Goal: Task Accomplishment & Management: Manage account settings

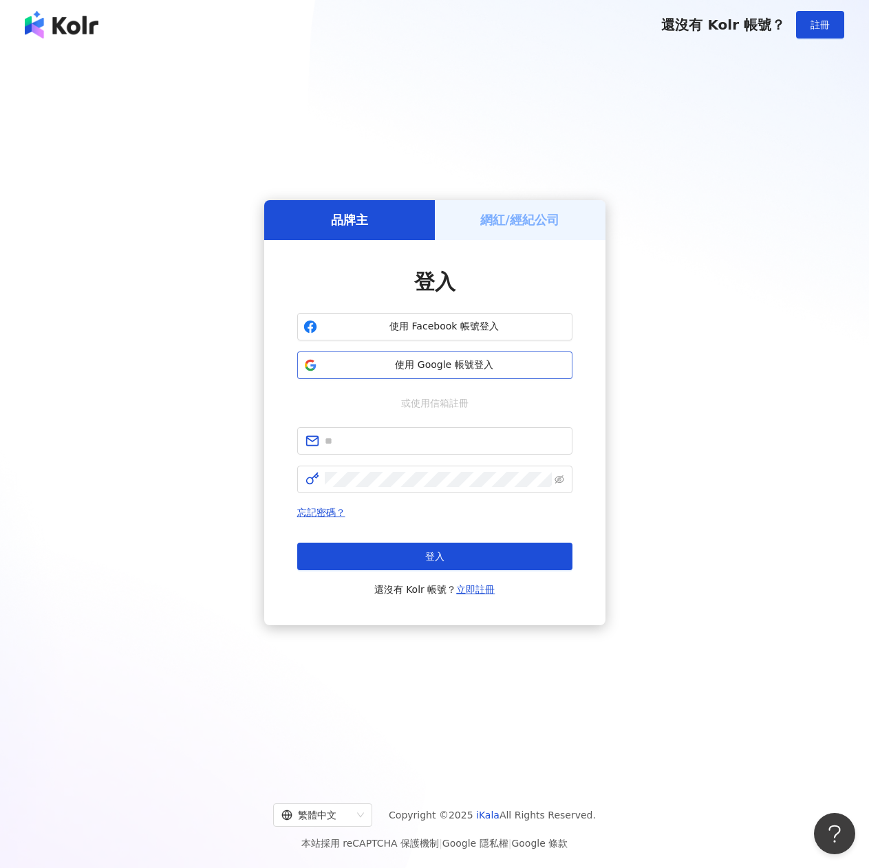
click at [419, 362] on span "使用 Google 帳號登入" at bounding box center [444, 365] width 243 height 14
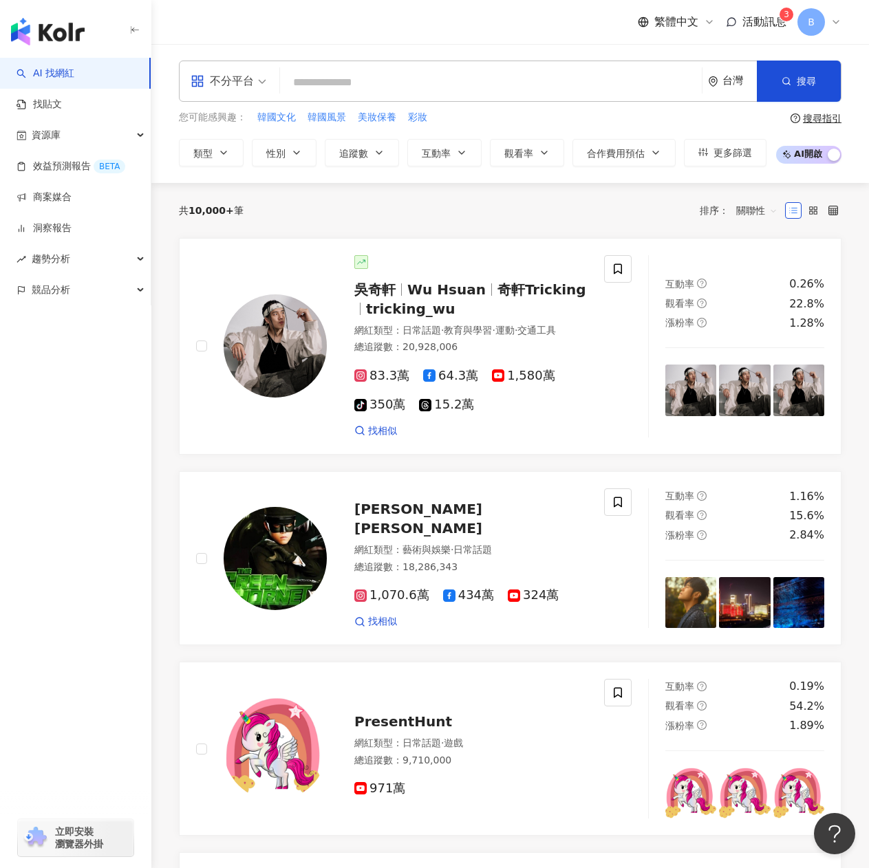
click at [756, 19] on span "活動訊息" at bounding box center [764, 21] width 44 height 13
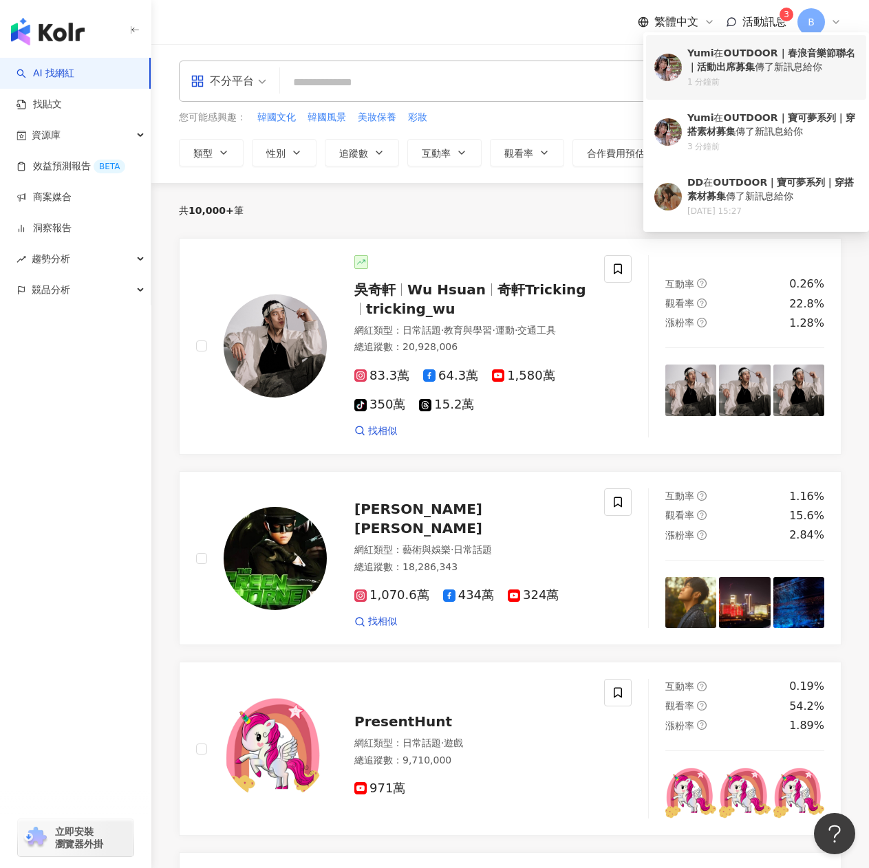
click at [751, 58] on b "OUTDOOR｜春浪音樂節聯名｜活動出席募集" at bounding box center [771, 59] width 168 height 25
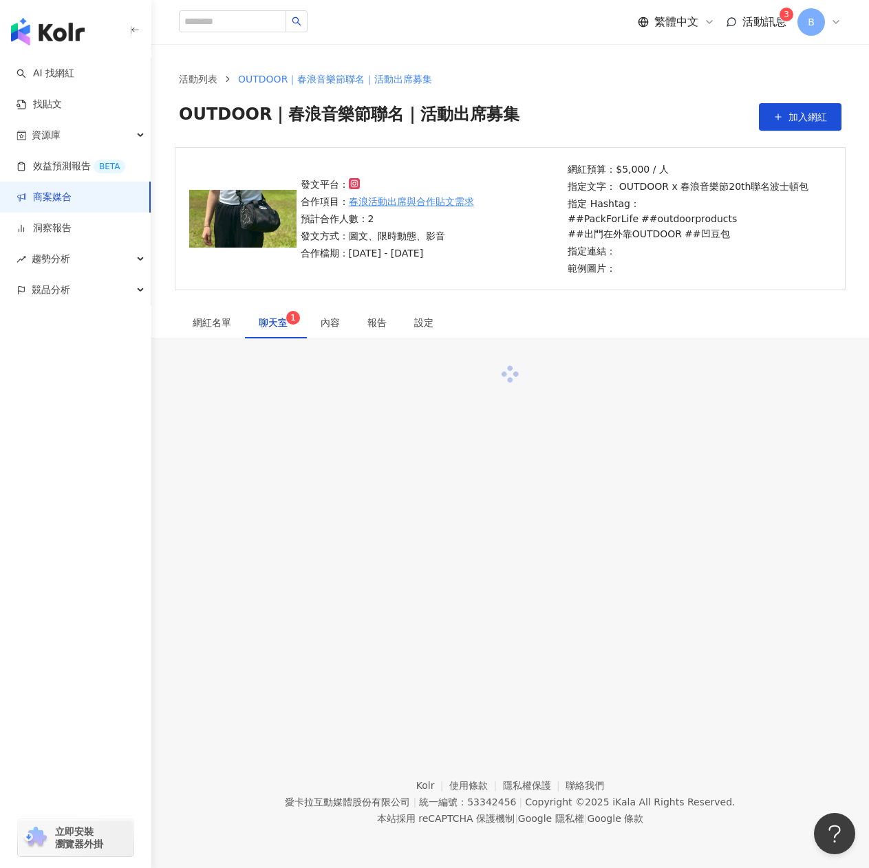
click at [268, 321] on span "聊天室 1" at bounding box center [276, 323] width 34 height 10
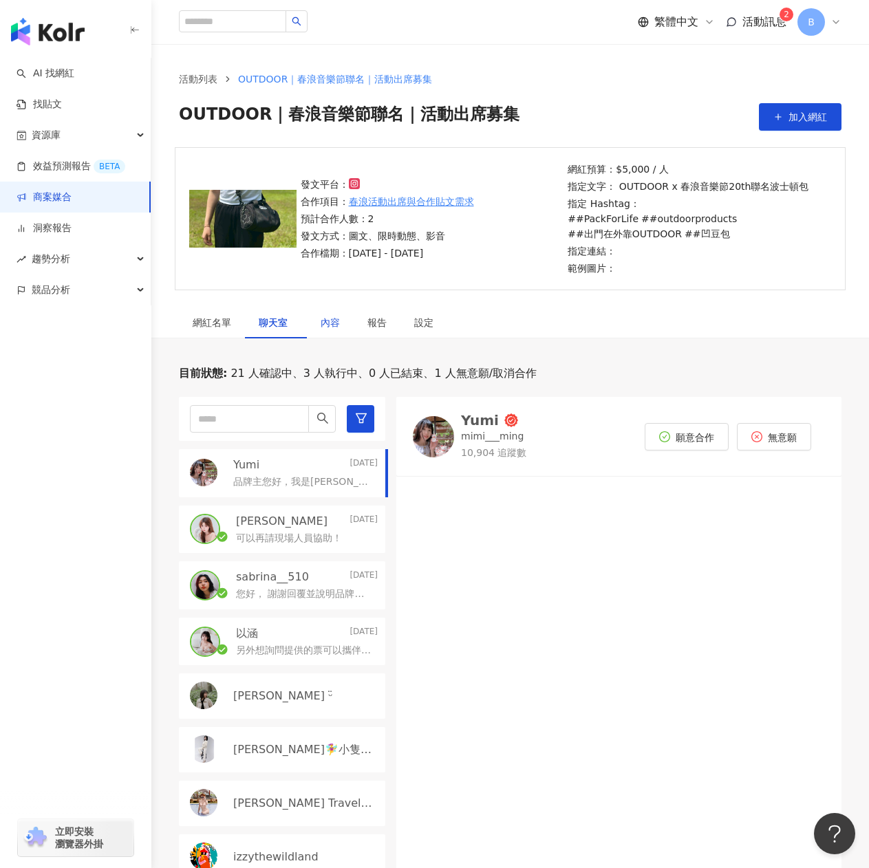
click at [329, 327] on div "內容" at bounding box center [329, 322] width 19 height 15
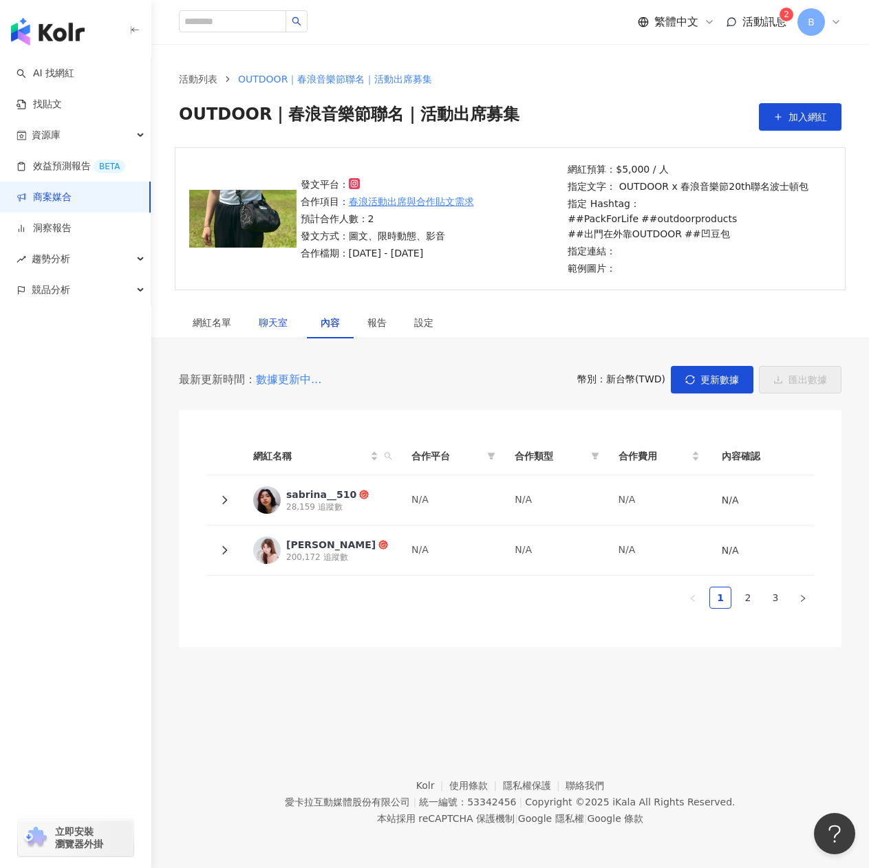
click at [279, 318] on span "聊天室" at bounding box center [276, 323] width 34 height 10
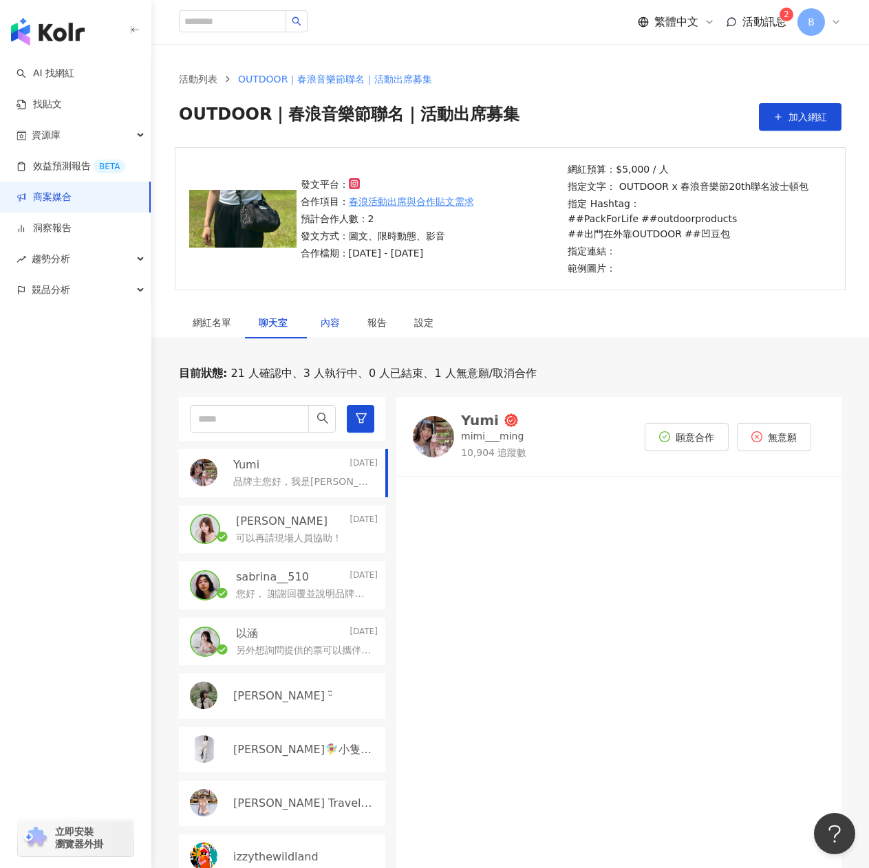
click at [321, 320] on div "內容" at bounding box center [329, 322] width 19 height 15
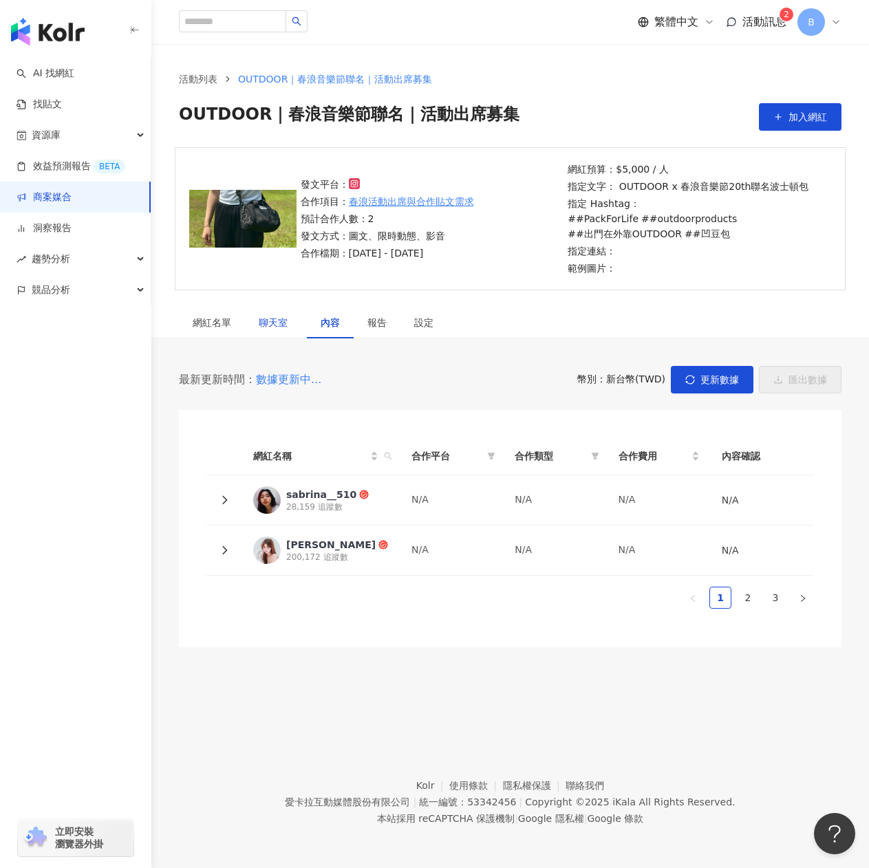
click at [265, 318] on span "聊天室" at bounding box center [276, 323] width 34 height 10
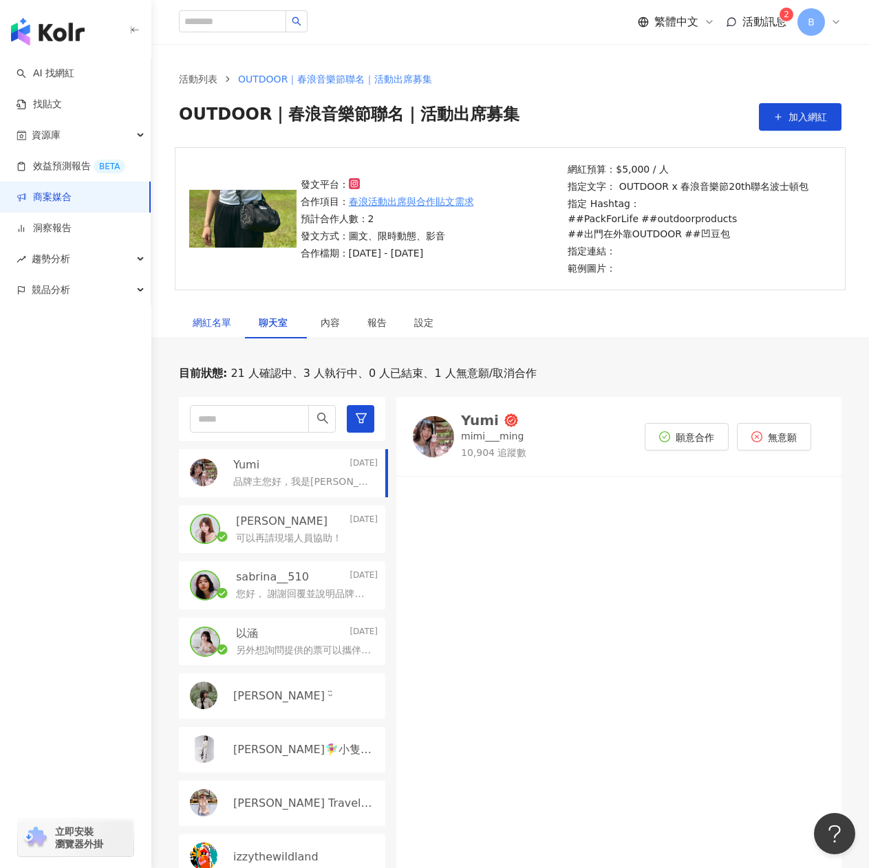
click at [199, 323] on div "網紅名單" at bounding box center [212, 322] width 39 height 15
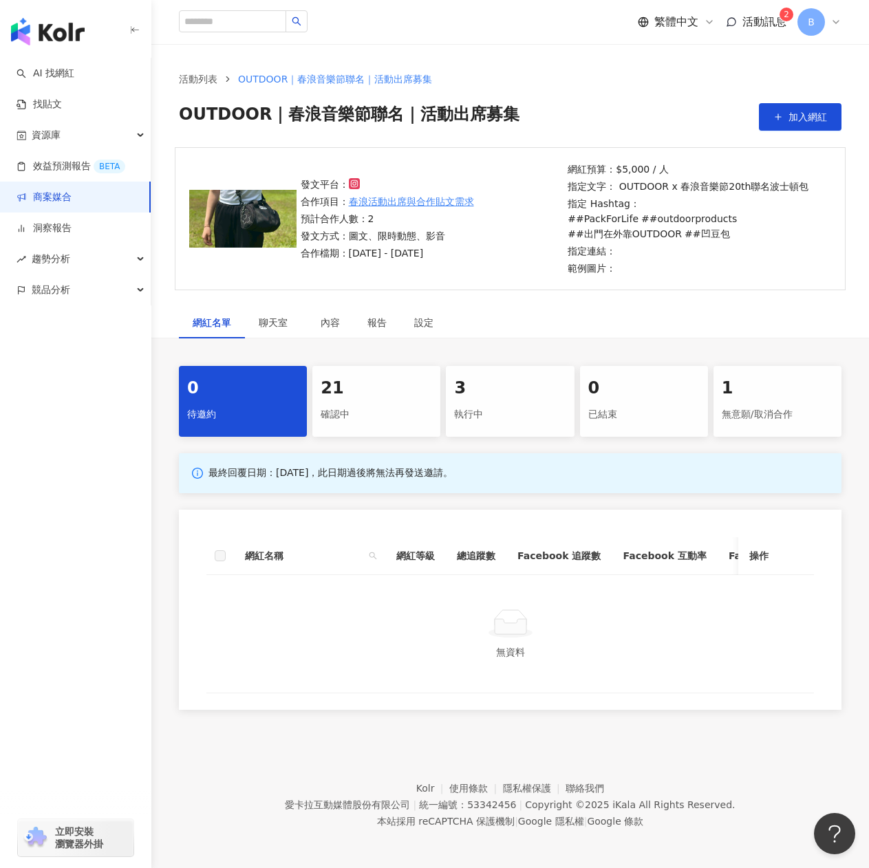
click at [353, 389] on div "21" at bounding box center [375, 388] width 111 height 23
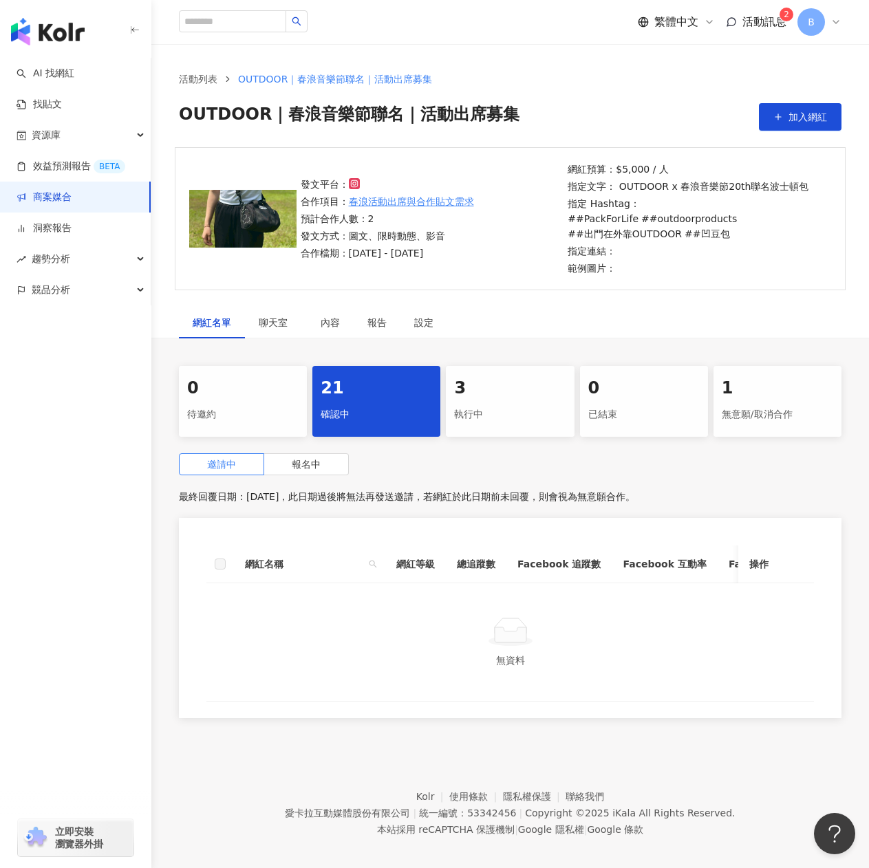
scroll to position [63, 0]
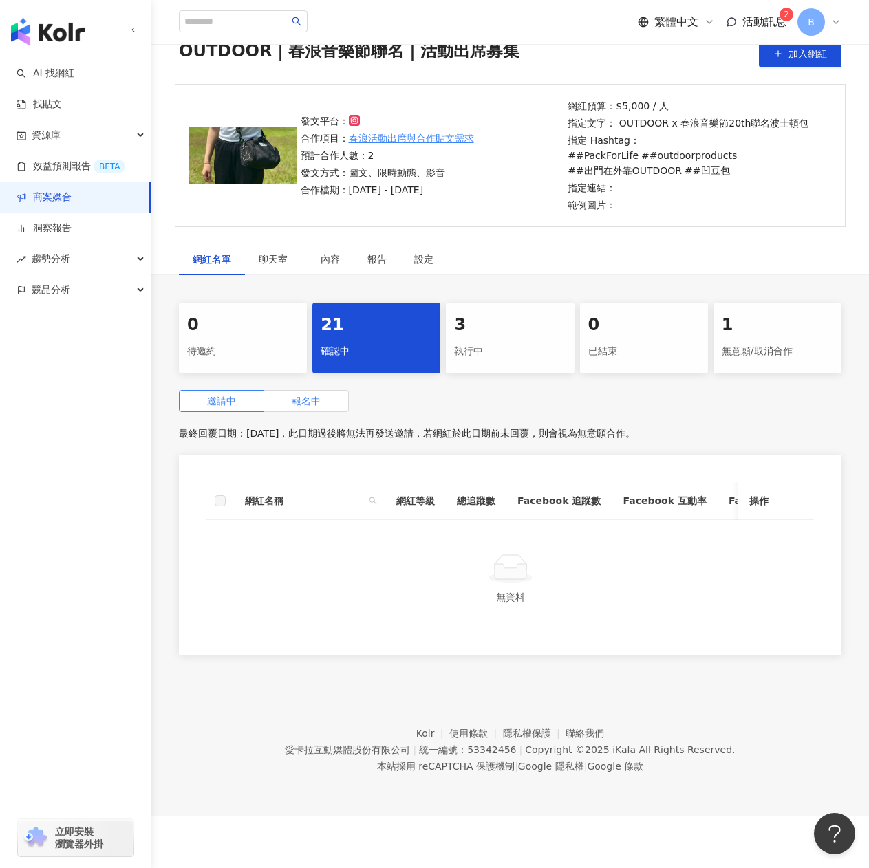
click at [296, 400] on span "報名中" at bounding box center [306, 400] width 29 height 11
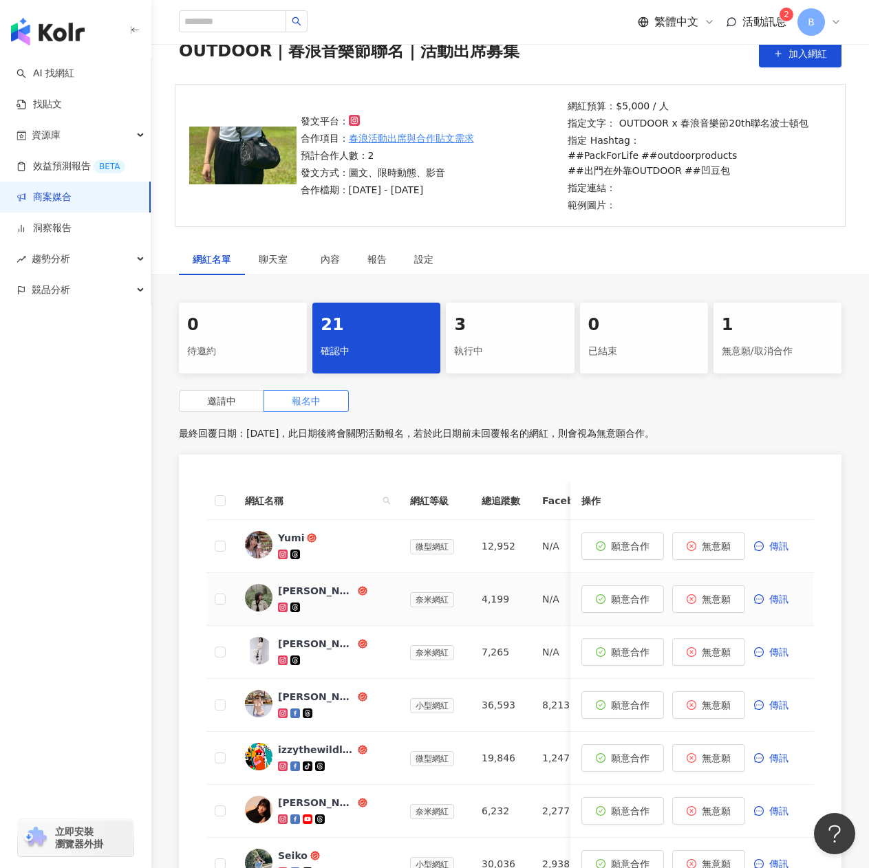
click at [304, 592] on div "[PERSON_NAME] ᵕ̈" at bounding box center [316, 591] width 77 height 14
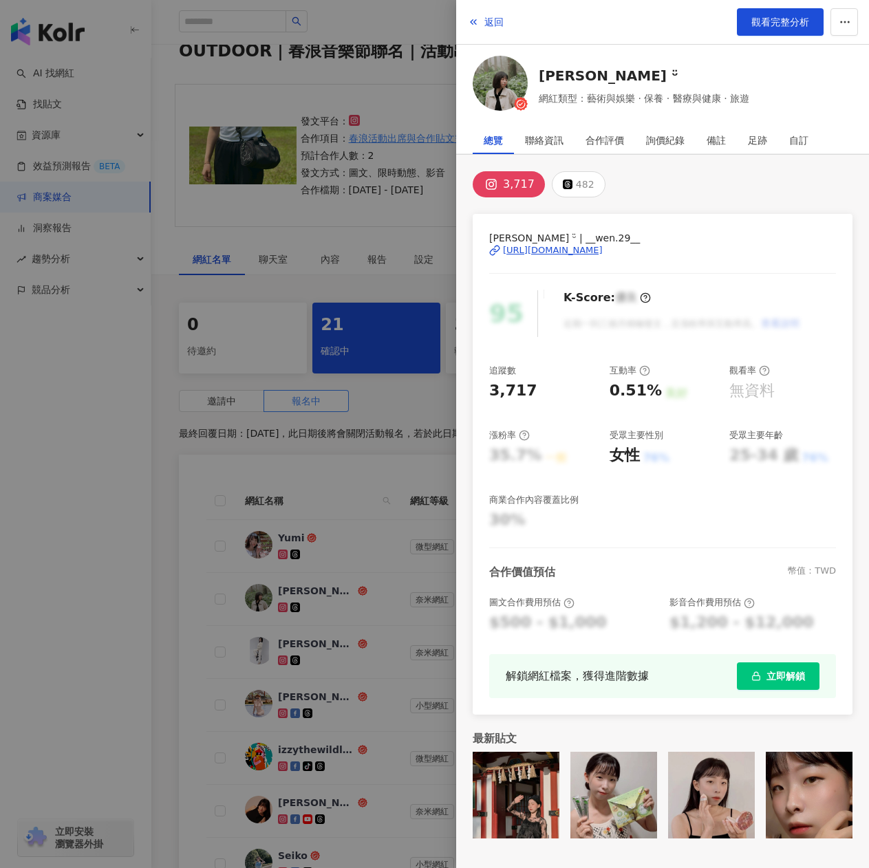
click at [498, 88] on img at bounding box center [499, 83] width 55 height 55
click at [391, 449] on div at bounding box center [434, 434] width 869 height 868
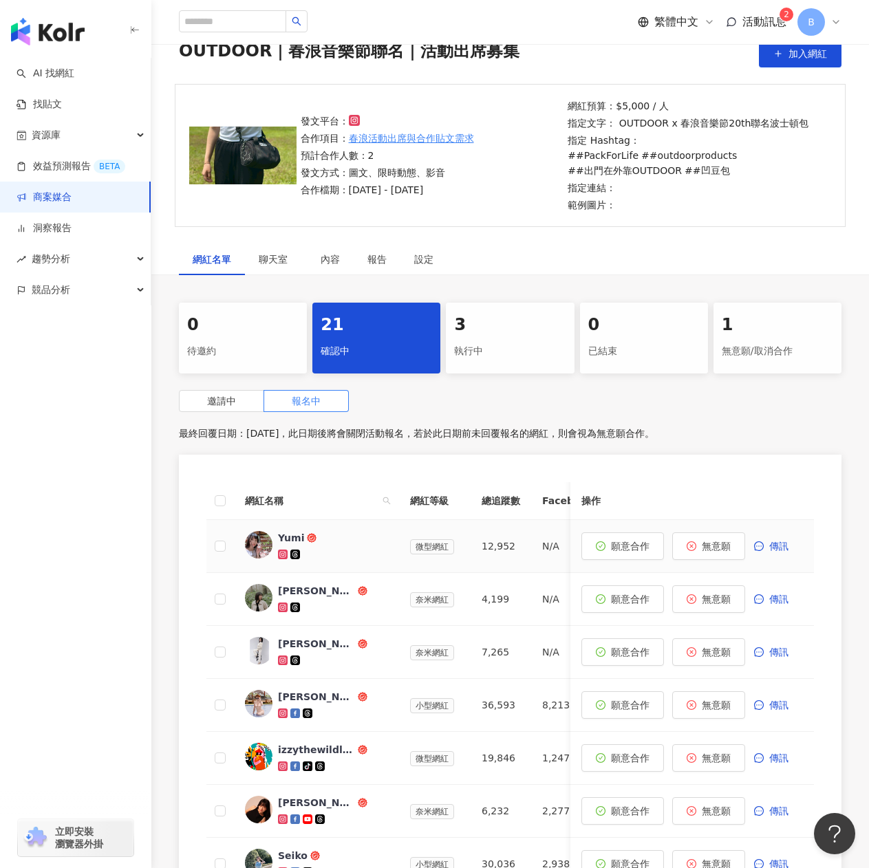
click at [344, 544] on span "Yumi" at bounding box center [322, 538] width 89 height 14
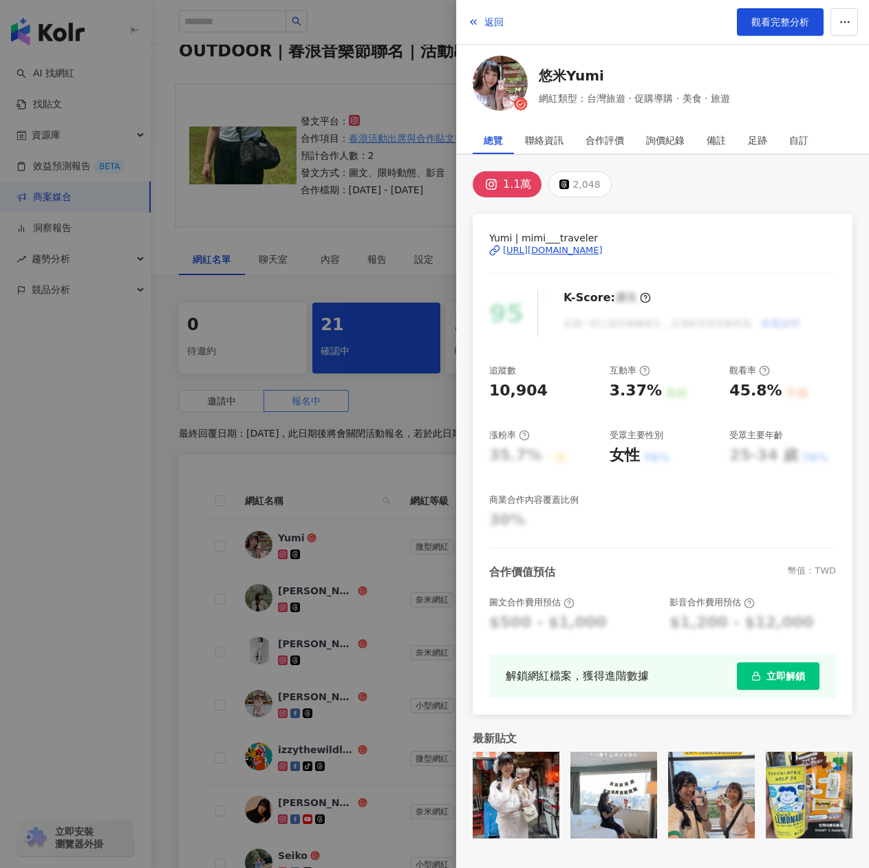
click at [602, 251] on div "https://www.instagram.com/mimi___traveler/" at bounding box center [553, 250] width 100 height 12
click at [646, 152] on div "詢價紀錄" at bounding box center [665, 141] width 39 height 28
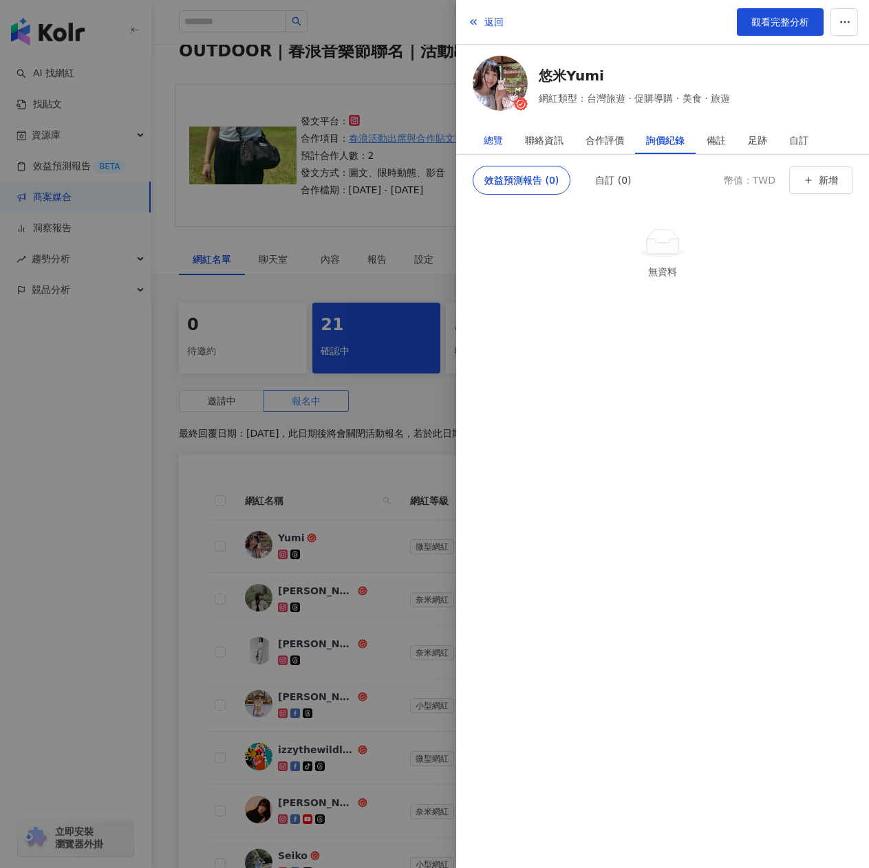
click at [502, 135] on div "總覽" at bounding box center [492, 141] width 19 height 28
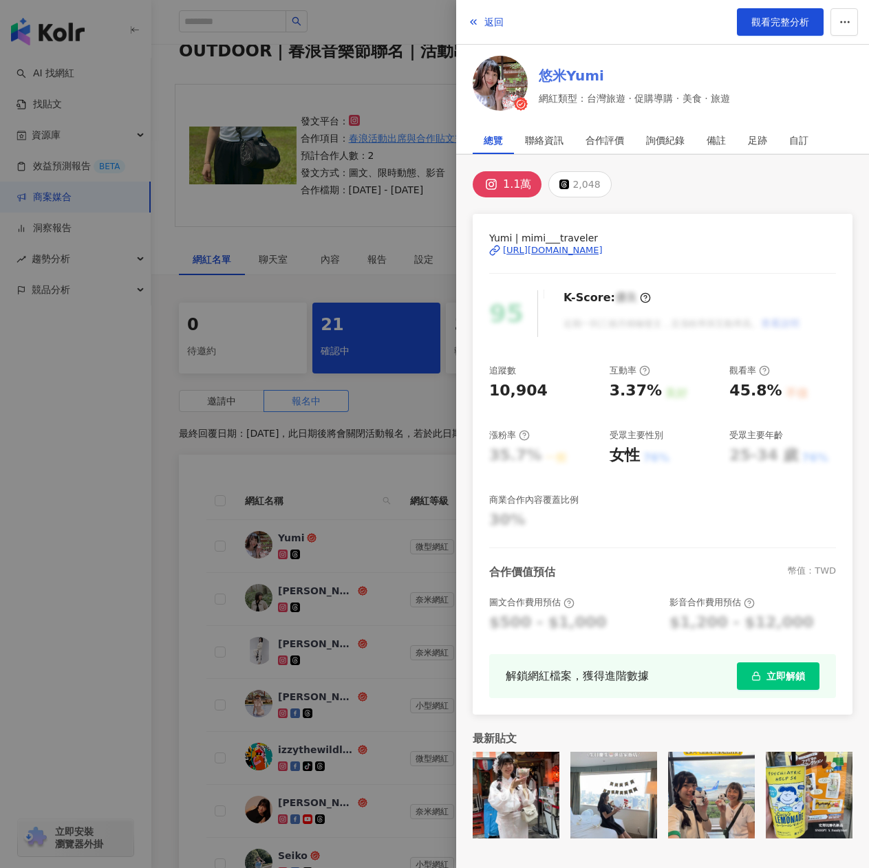
click at [663, 70] on link "悠米Yumi" at bounding box center [633, 75] width 191 height 19
click at [407, 183] on div at bounding box center [434, 434] width 869 height 868
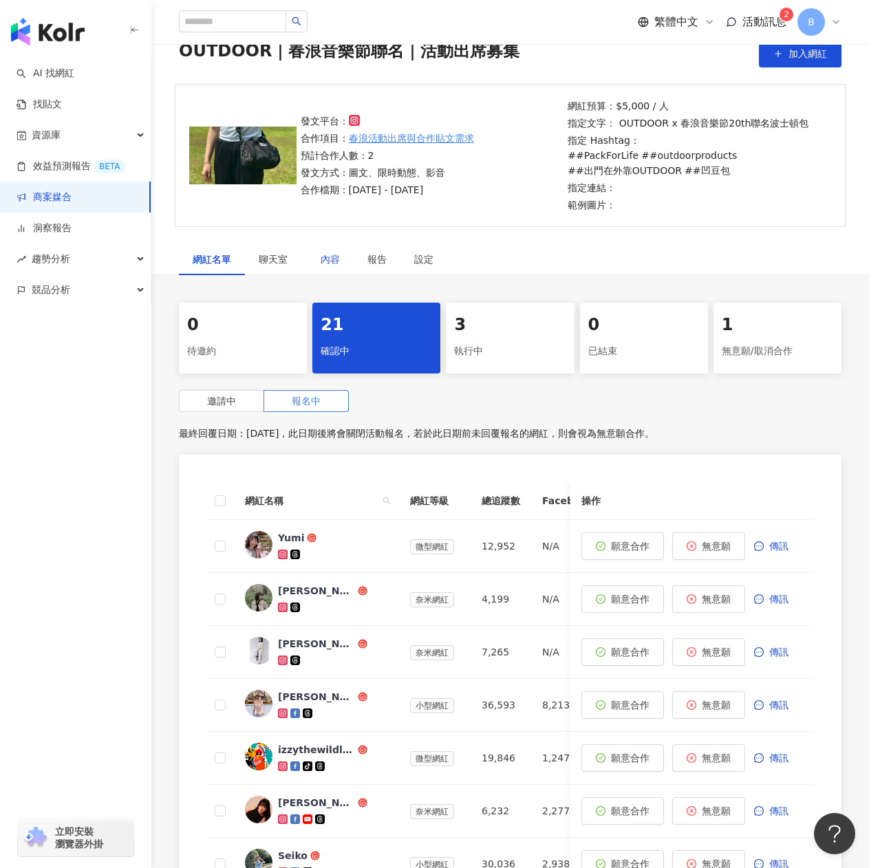
click at [329, 261] on div "內容" at bounding box center [329, 259] width 19 height 15
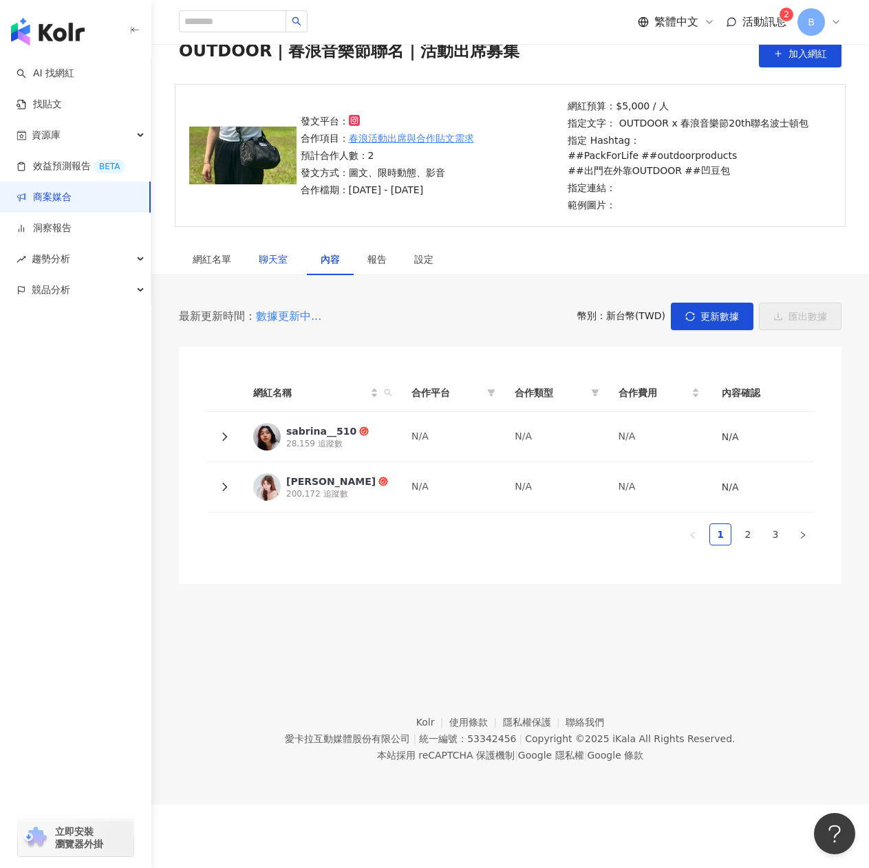
click at [271, 264] on span "聊天室" at bounding box center [276, 259] width 34 height 10
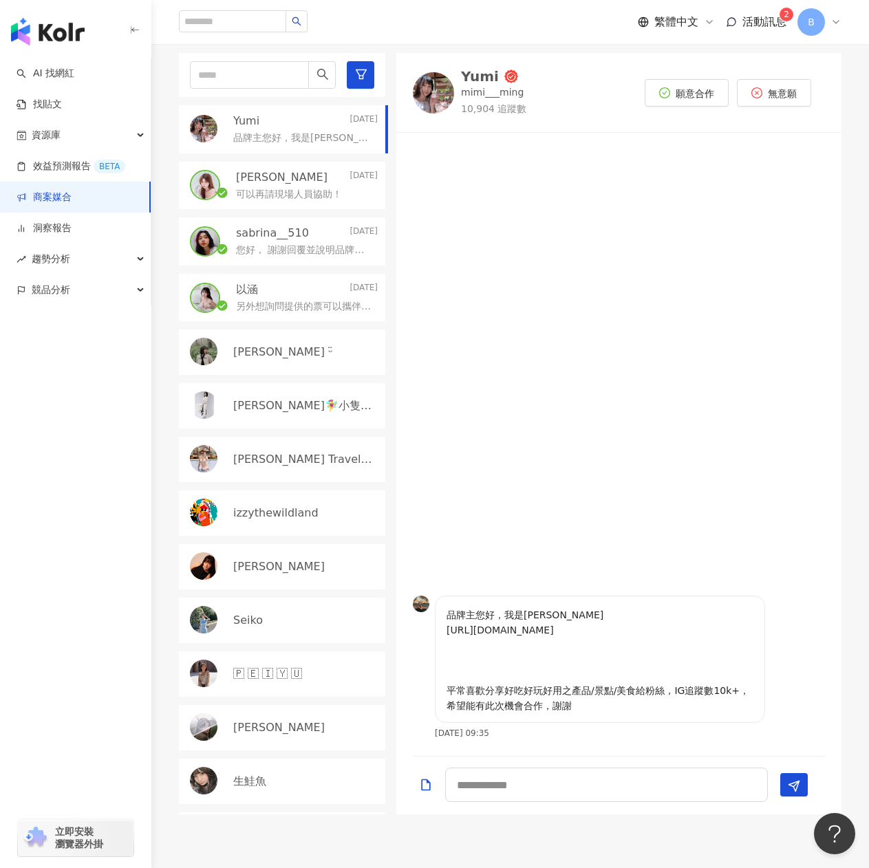
scroll to position [275, 0]
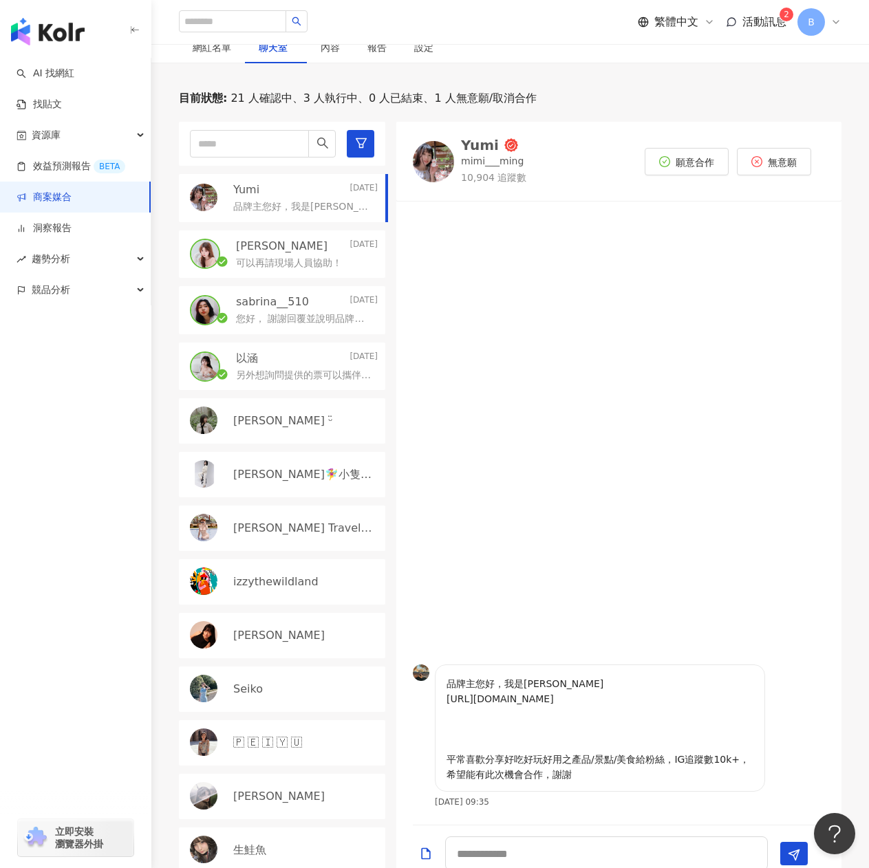
click at [316, 374] on p "另外想詢問提供的票可以攜伴帶一位攝影師協助拍攝嗎～" at bounding box center [304, 376] width 136 height 14
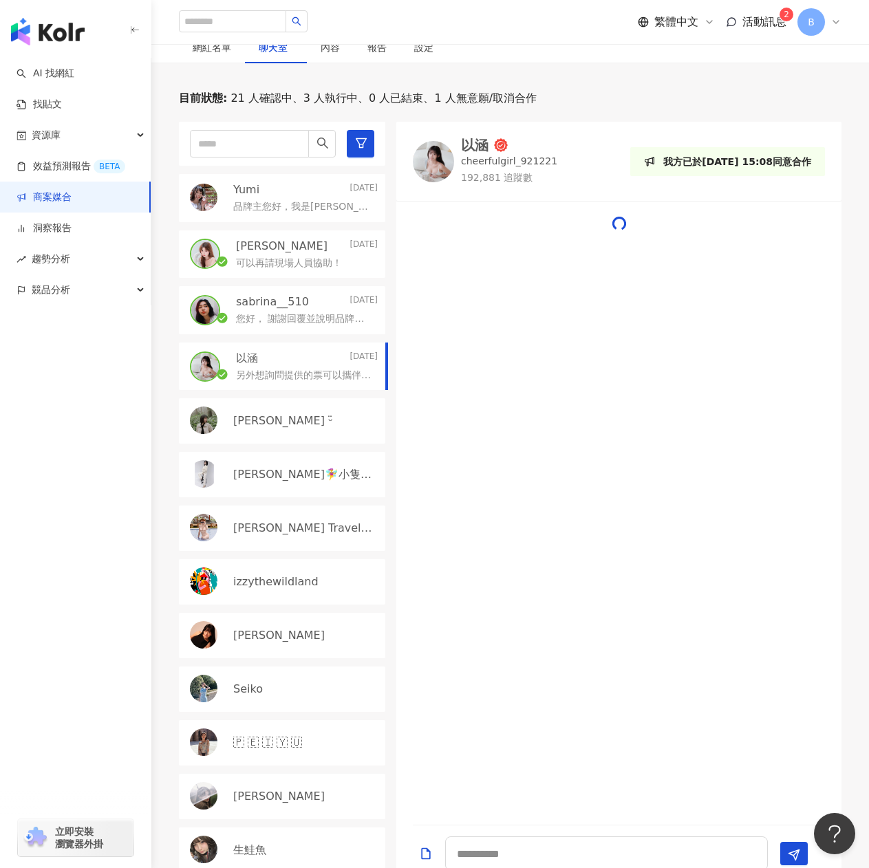
click at [316, 374] on p "另外想詢問提供的票可以攜伴帶一位攝影師協助拍攝嗎～" at bounding box center [304, 376] width 136 height 14
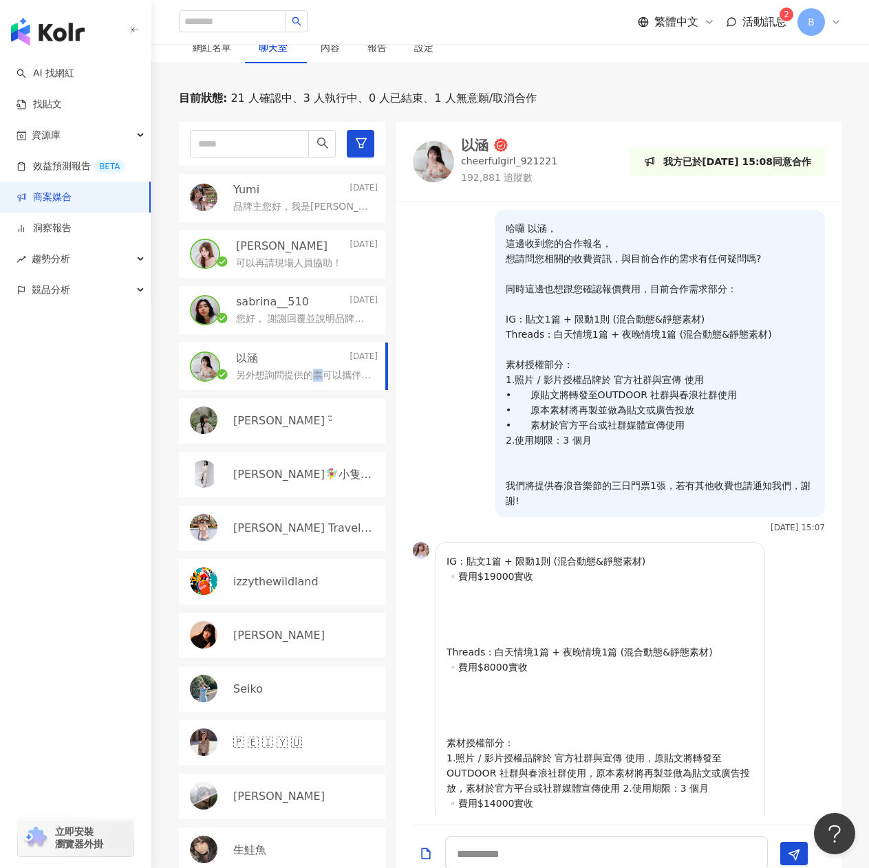
scroll to position [272, 0]
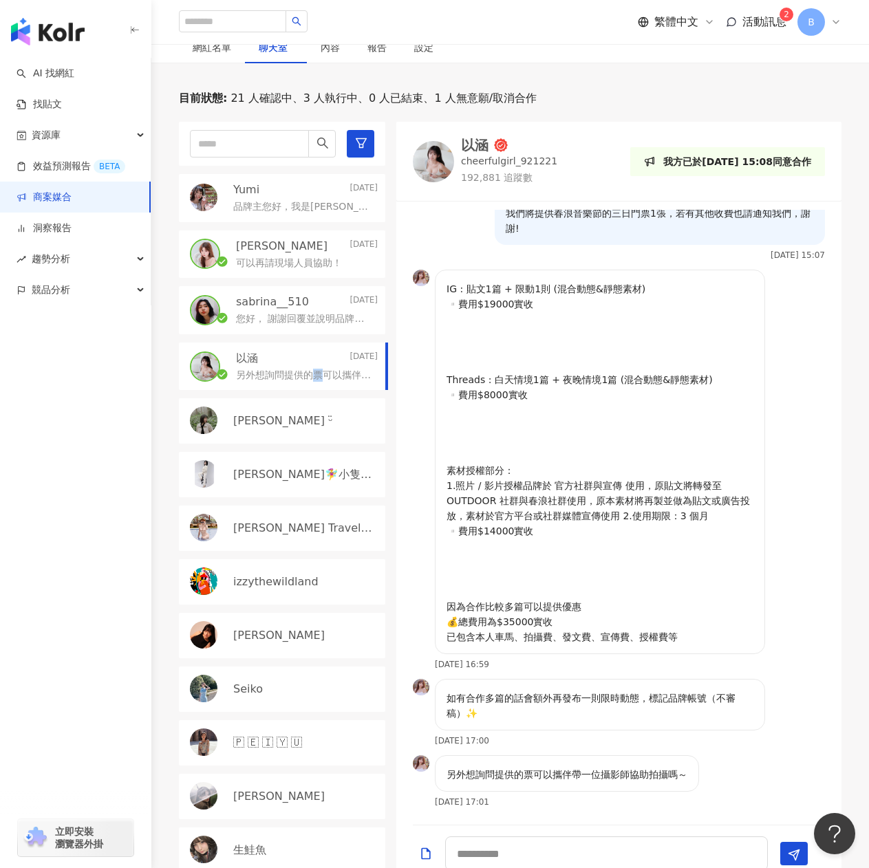
drag, startPoint x: 283, startPoint y: 438, endPoint x: 13, endPoint y: 655, distance: 346.3
click at [530, 855] on textarea at bounding box center [606, 853] width 323 height 34
click at [480, 845] on textarea at bounding box center [606, 853] width 323 height 34
type textarea "*"
type textarea "*******"
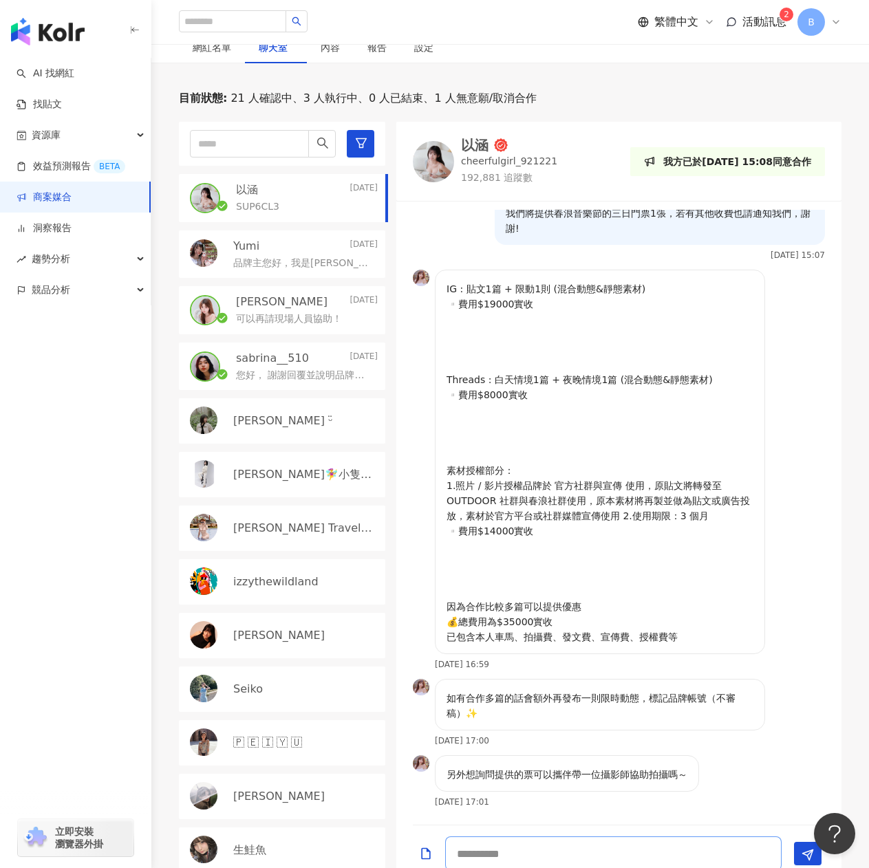
scroll to position [332, 0]
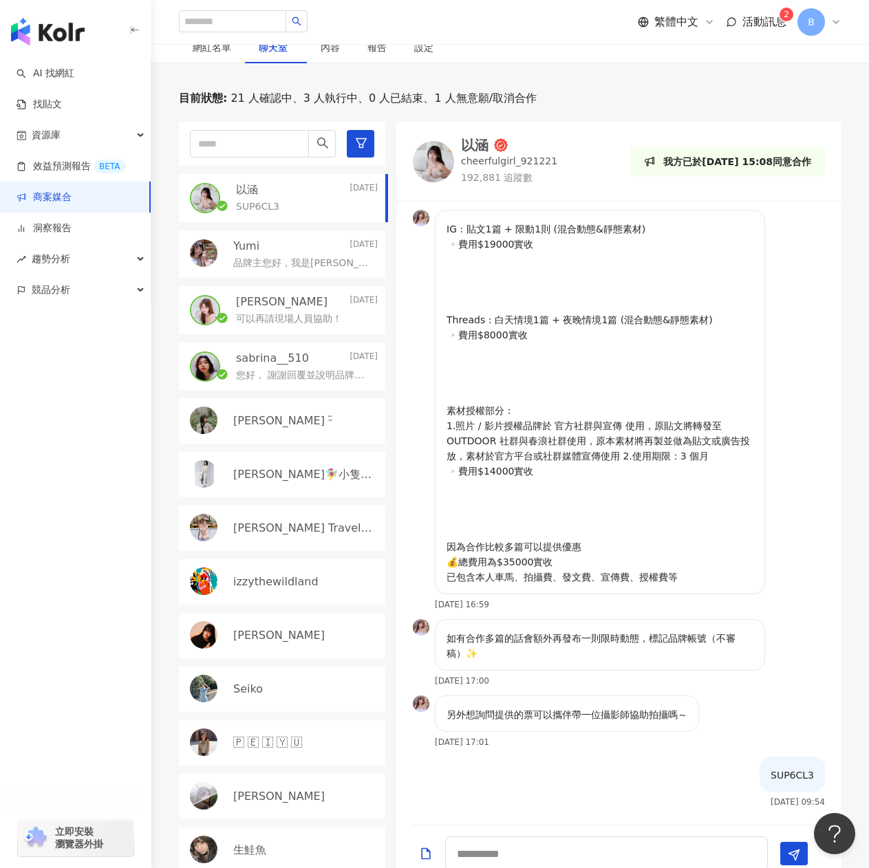
drag, startPoint x: 776, startPoint y: 771, endPoint x: 554, endPoint y: 837, distance: 231.1
click at [556, 834] on div at bounding box center [618, 854] width 445 height 58
click at [541, 849] on textarea at bounding box center [606, 853] width 323 height 34
click at [551, 838] on textarea "******" at bounding box center [606, 853] width 323 height 34
click at [480, 852] on textarea "******" at bounding box center [606, 853] width 323 height 34
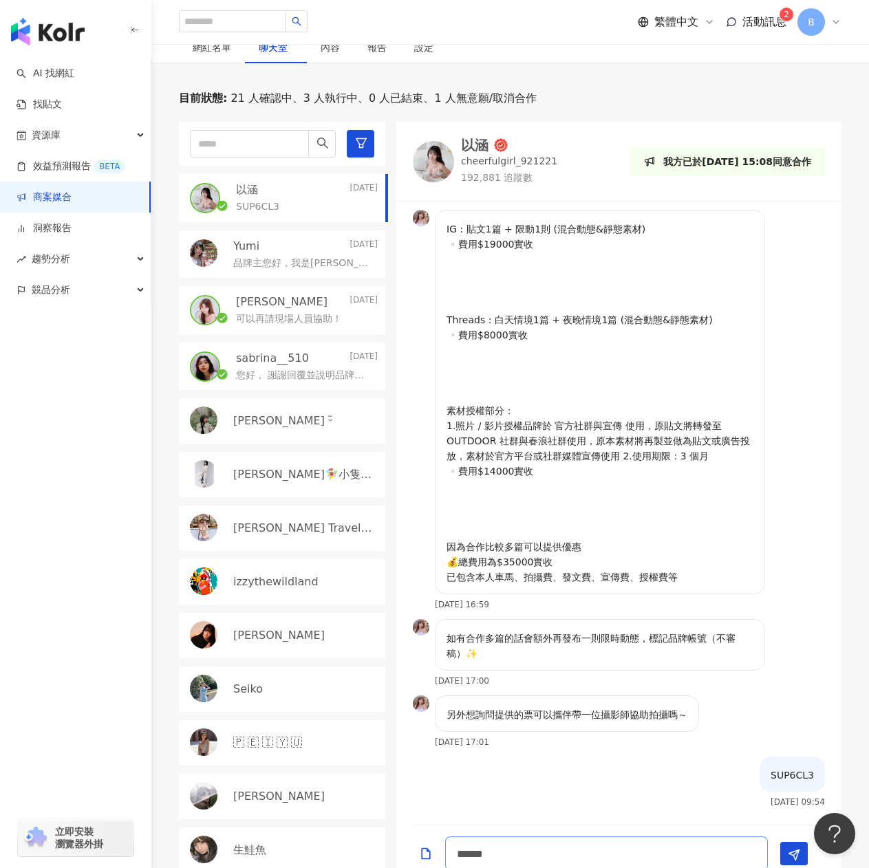
click at [479, 851] on textarea "******" at bounding box center [606, 853] width 323 height 34
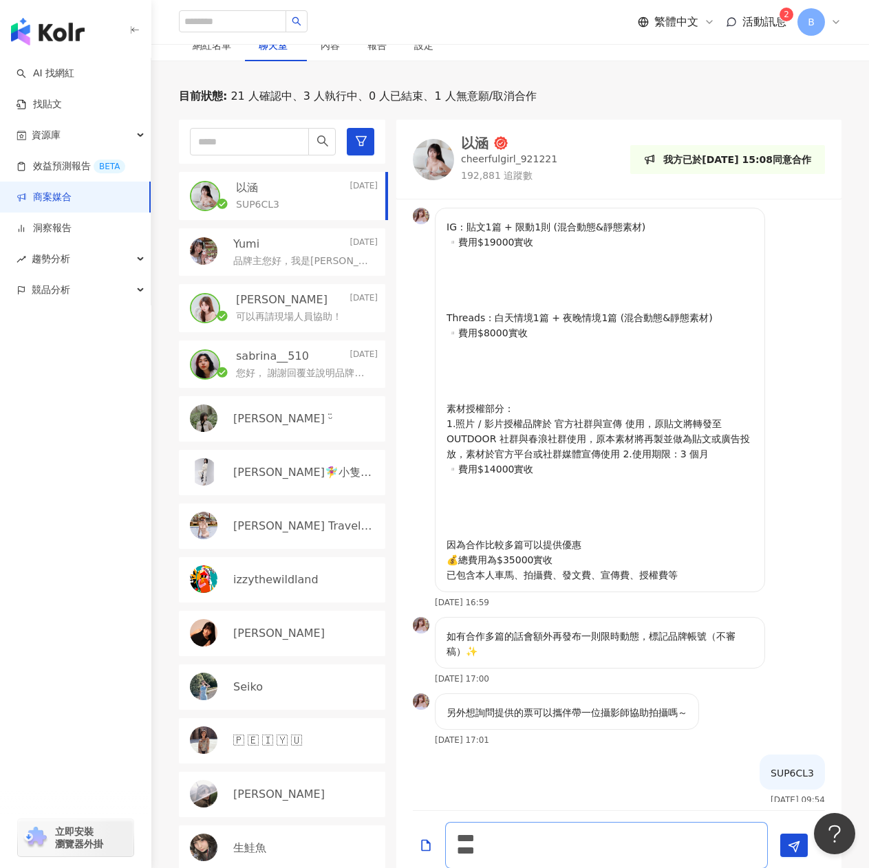
scroll to position [345, 0]
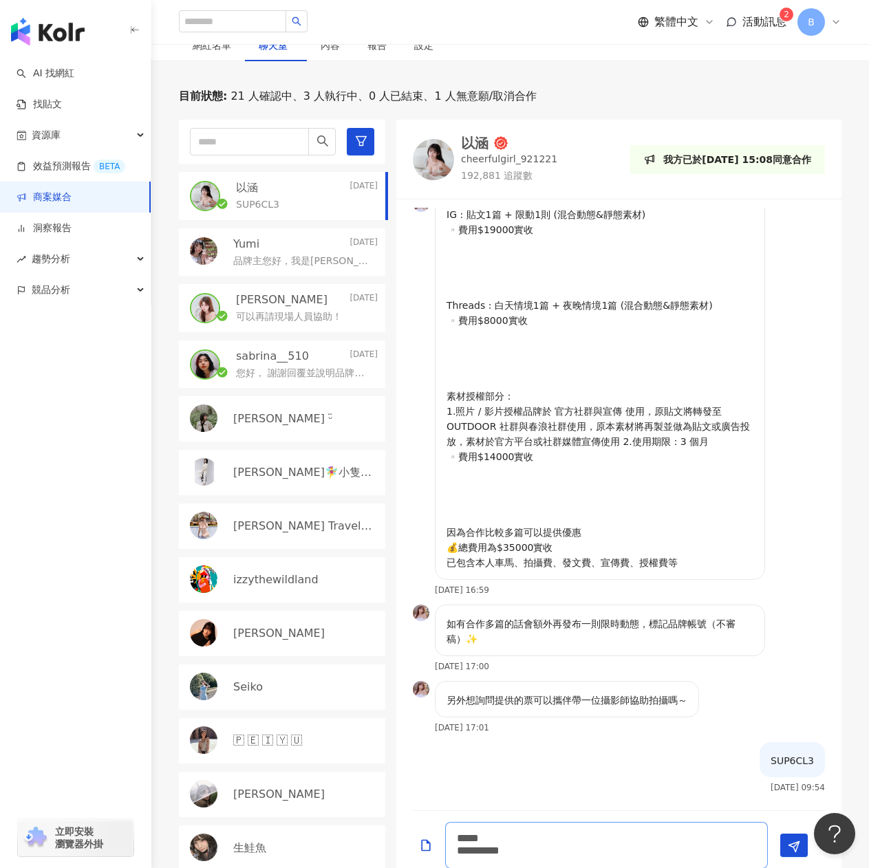
type textarea "***** *********"
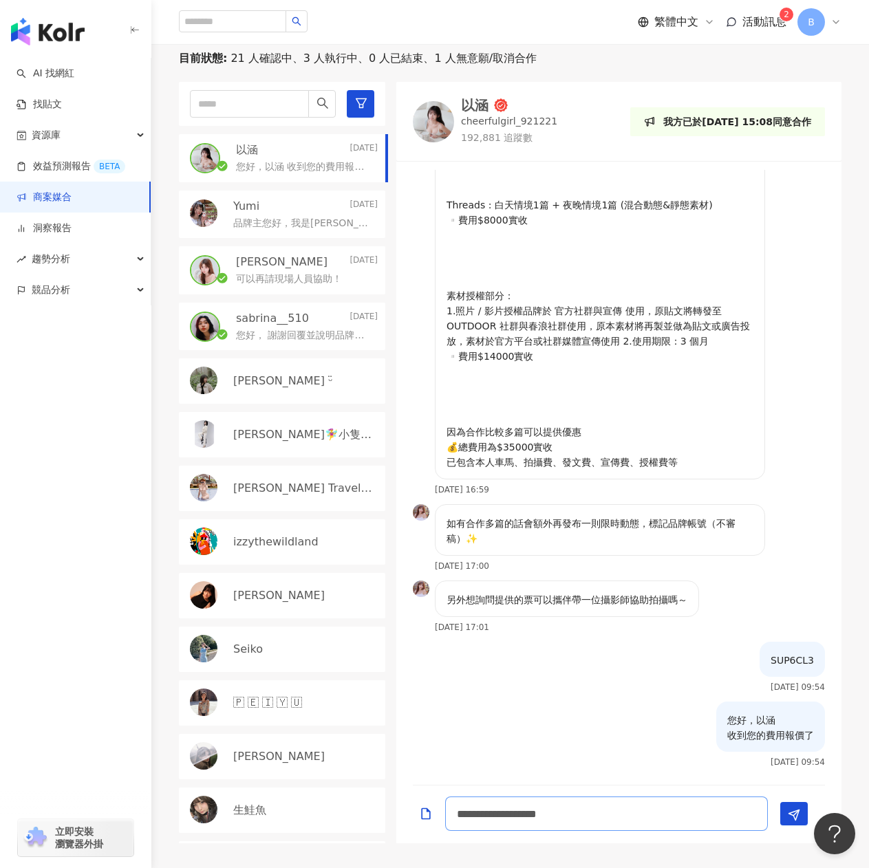
drag, startPoint x: 556, startPoint y: 852, endPoint x: 575, endPoint y: 855, distance: 19.6
click at [575, 855] on div "繁體中文 活動訊息 2 B 活動列表 OUTDOOR｜春浪音樂節聯名｜活動出席募集 OUTDOOR｜春浪音樂節聯名｜活動出席募集 加入網紅 發文平台： 合作項…" at bounding box center [434, 340] width 869 height 1311
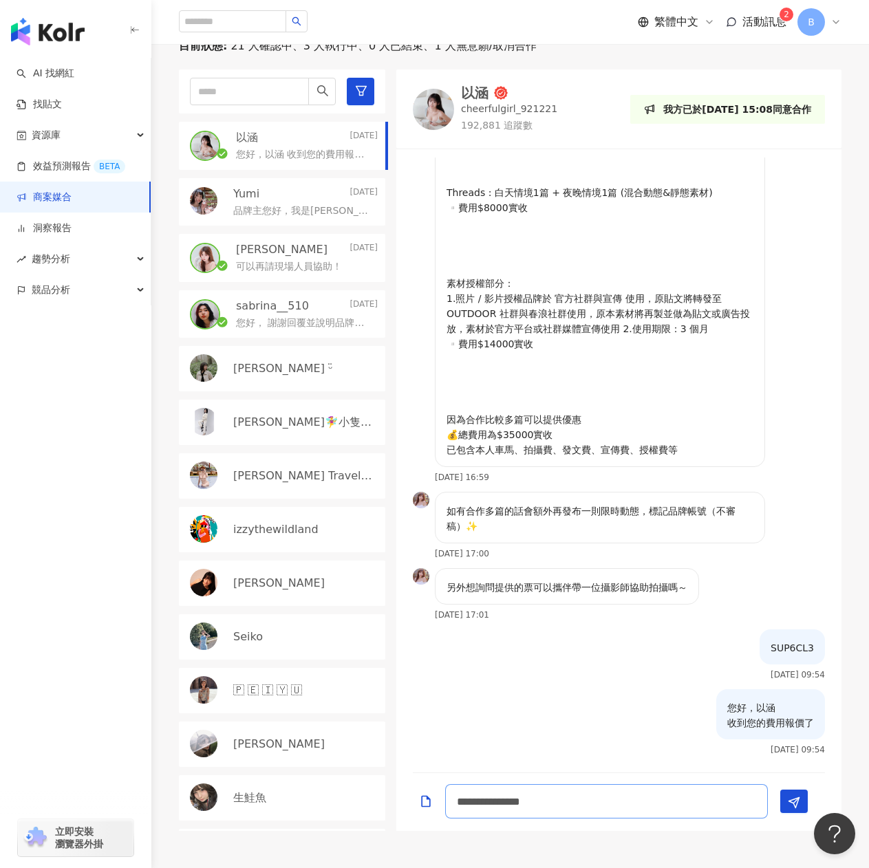
click at [633, 804] on textarea "**********" at bounding box center [606, 801] width 323 height 34
click at [558, 802] on textarea "**********" at bounding box center [606, 801] width 323 height 34
click at [654, 803] on textarea "**********" at bounding box center [606, 801] width 323 height 34
click at [560, 801] on textarea "**********" at bounding box center [606, 801] width 323 height 34
drag, startPoint x: 620, startPoint y: 807, endPoint x: 642, endPoint y: 806, distance: 21.3
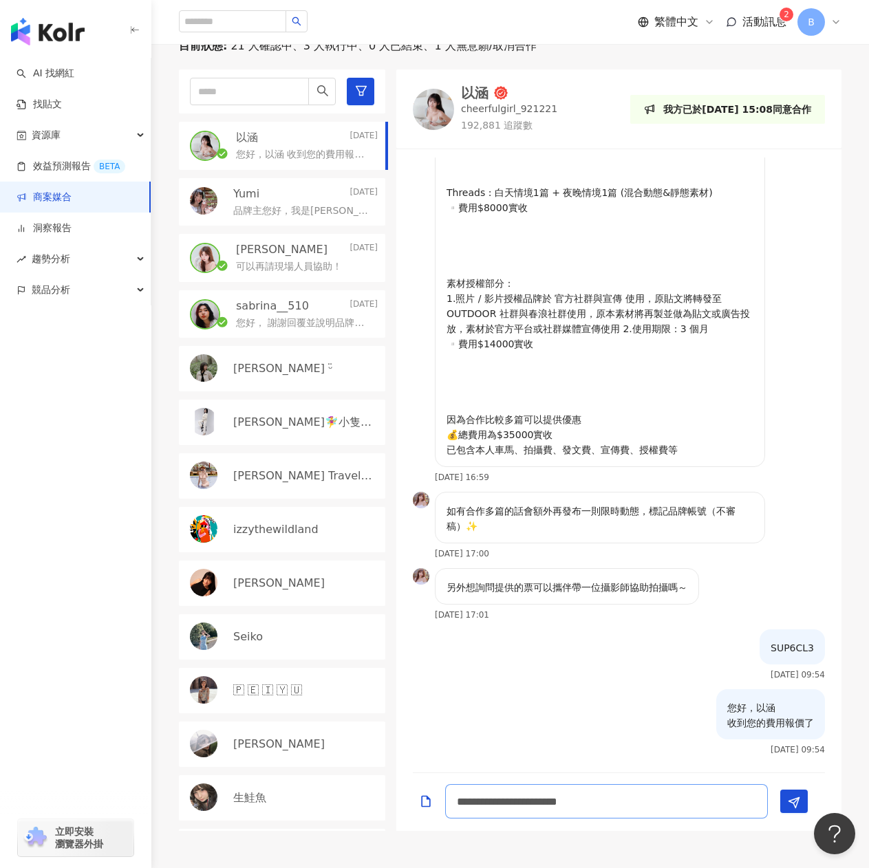
click at [642, 806] on textarea "**********" at bounding box center [606, 801] width 323 height 34
drag, startPoint x: 648, startPoint y: 803, endPoint x: 662, endPoint y: 803, distance: 13.8
click at [662, 803] on textarea "**********" at bounding box center [606, 801] width 323 height 34
click at [659, 807] on textarea "**********" at bounding box center [606, 801] width 323 height 34
click at [710, 808] on textarea "**********" at bounding box center [606, 801] width 323 height 34
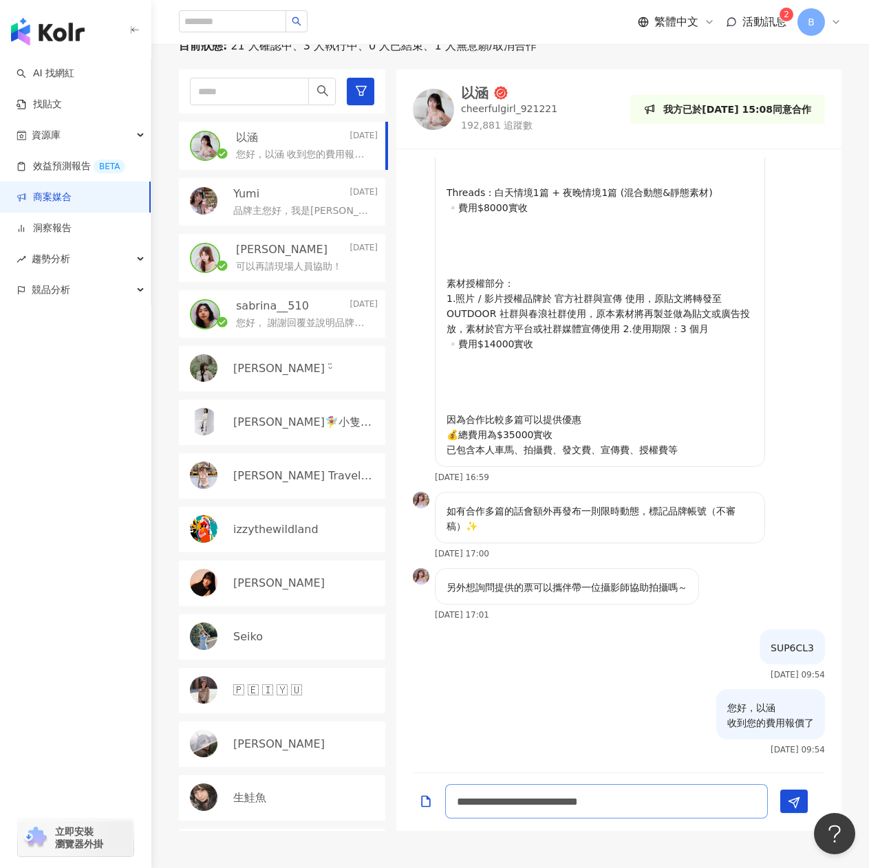
scroll to position [419, 0]
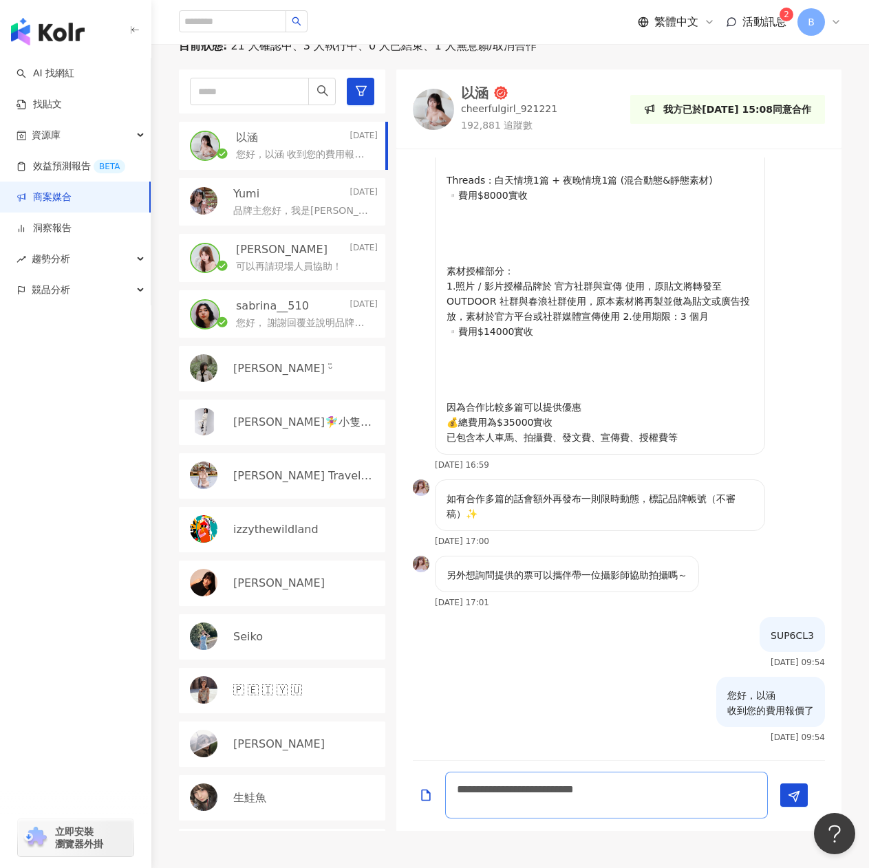
type textarea "**********"
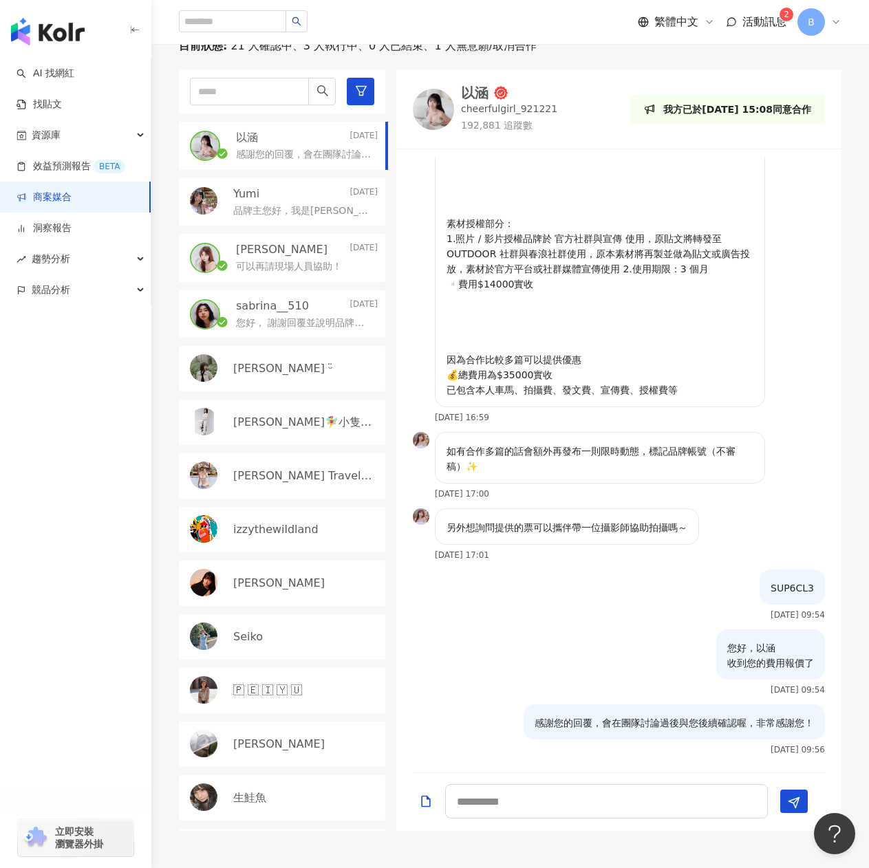
drag, startPoint x: 785, startPoint y: 588, endPoint x: 538, endPoint y: 600, distance: 246.5
click at [538, 602] on div "SUP6CL3 2025/9/24 09:54" at bounding box center [618, 599] width 445 height 60
drag, startPoint x: 587, startPoint y: 721, endPoint x: 806, endPoint y: 716, distance: 219.4
click at [806, 716] on div "感謝您的回覆，會在團隊討論過後與您後續確認喔，非常感謝您！" at bounding box center [673, 721] width 301 height 35
click at [763, 732] on div "感謝您的回覆，會在團隊討論過後與您後續確認喔，非常感謝您！" at bounding box center [673, 721] width 301 height 35
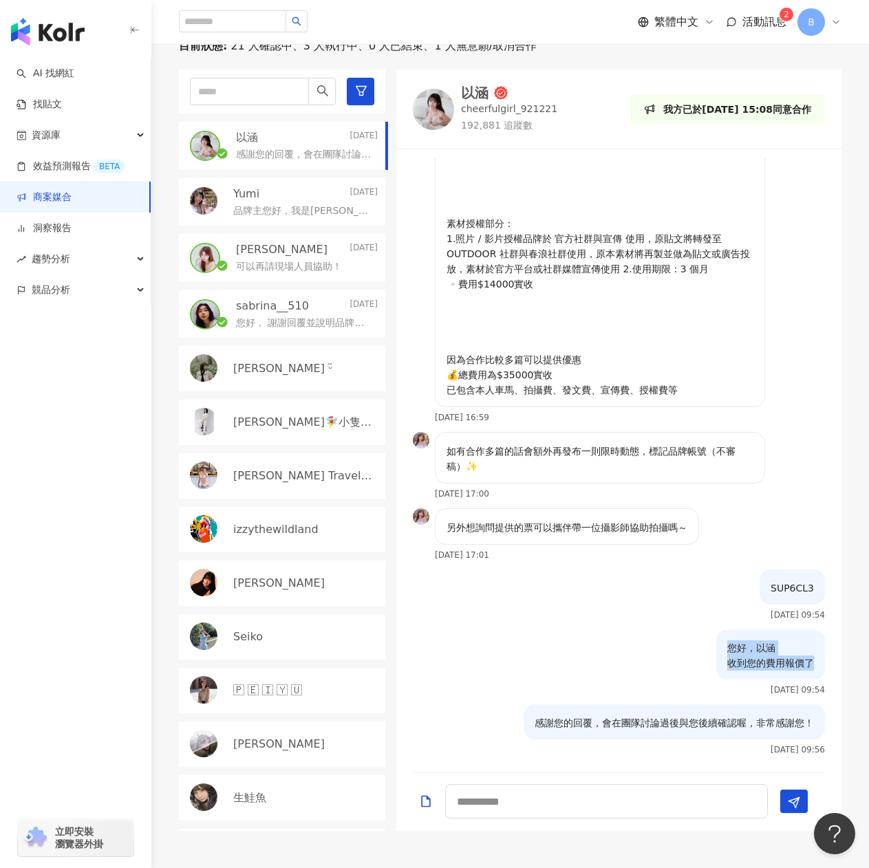
drag, startPoint x: 708, startPoint y: 654, endPoint x: 805, endPoint y: 658, distance: 97.1
click at [805, 658] on div "您好，以涵 收到您的費用報價了" at bounding box center [770, 654] width 109 height 50
click at [800, 593] on p "SUP6CL3" at bounding box center [791, 587] width 43 height 15
drag, startPoint x: 766, startPoint y: 586, endPoint x: 820, endPoint y: 582, distance: 53.8
click at [820, 582] on div "SUP6CL3 2025/9/24 09:54" at bounding box center [618, 599] width 445 height 60
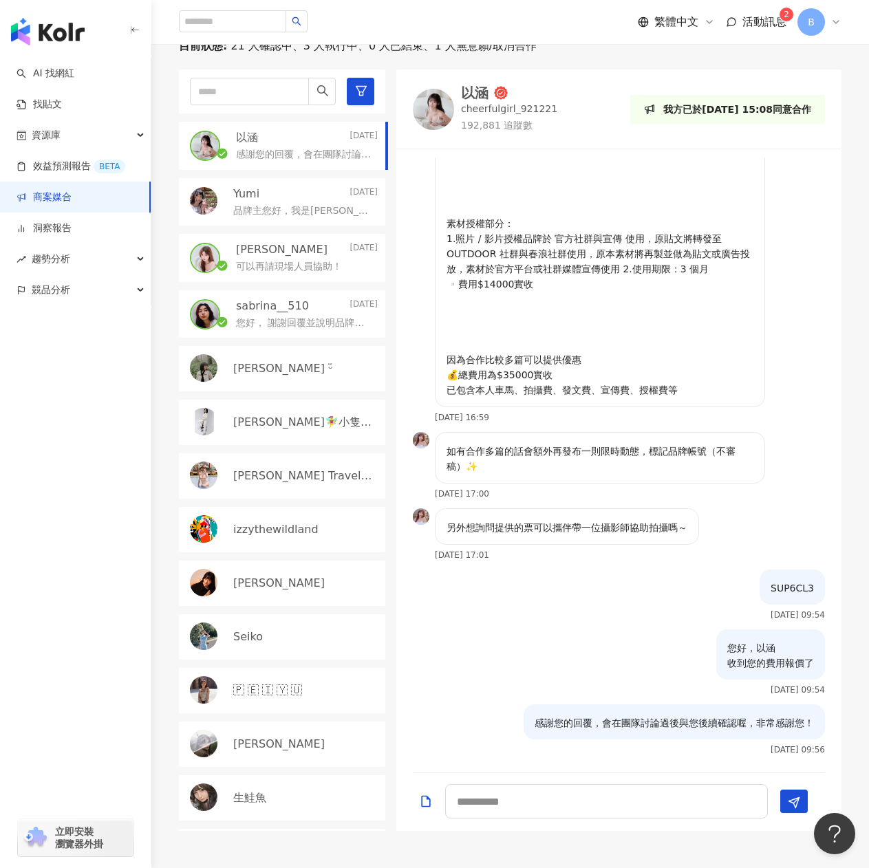
click at [620, 642] on div "您好，以涵 收到您的費用報價了 2025/9/24 09:54" at bounding box center [618, 666] width 445 height 75
click at [773, 21] on span "活動訊息" at bounding box center [764, 21] width 44 height 13
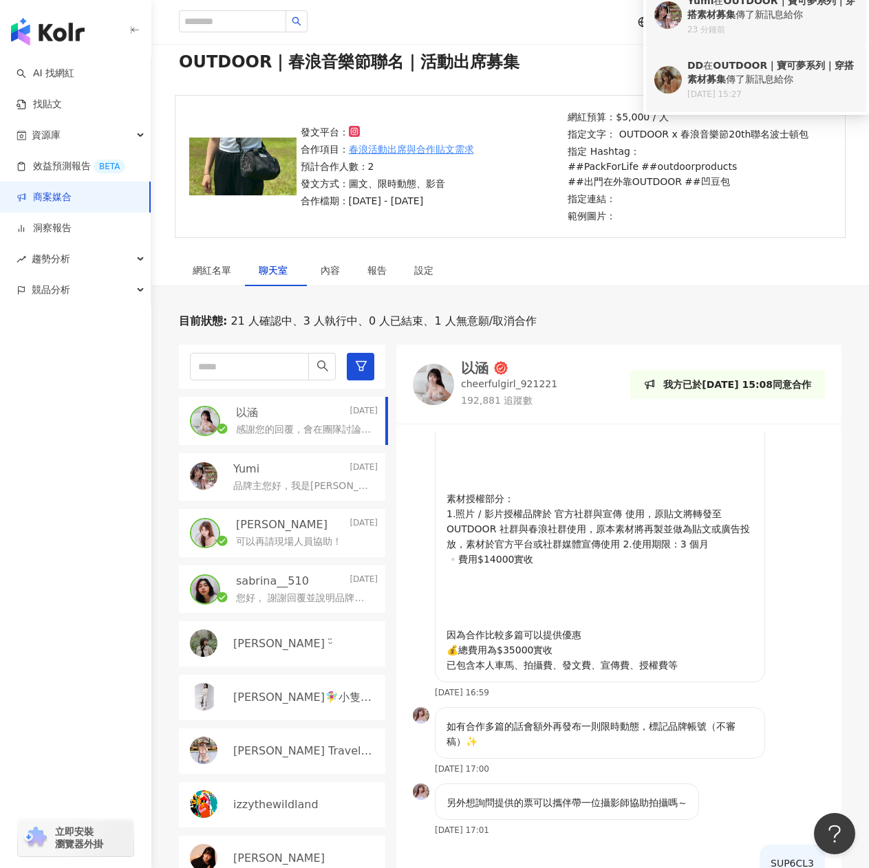
scroll to position [0, 0]
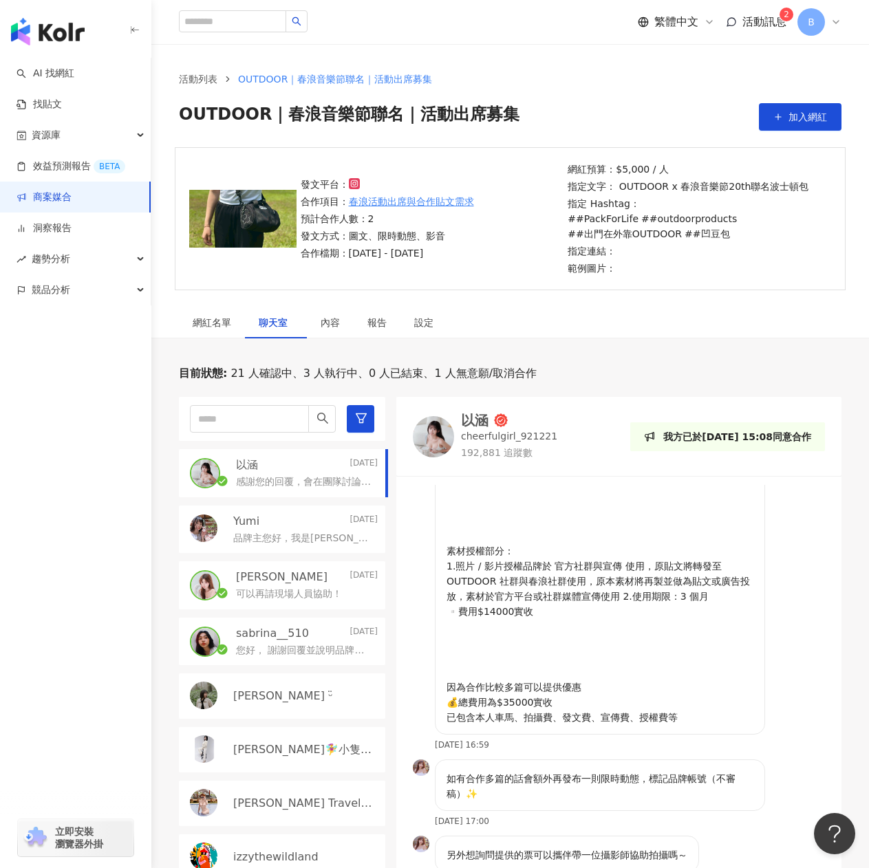
click at [582, 111] on div "OUTDOOR｜春浪音樂節聯名｜活動出席募集 加入網紅" at bounding box center [510, 117] width 662 height 28
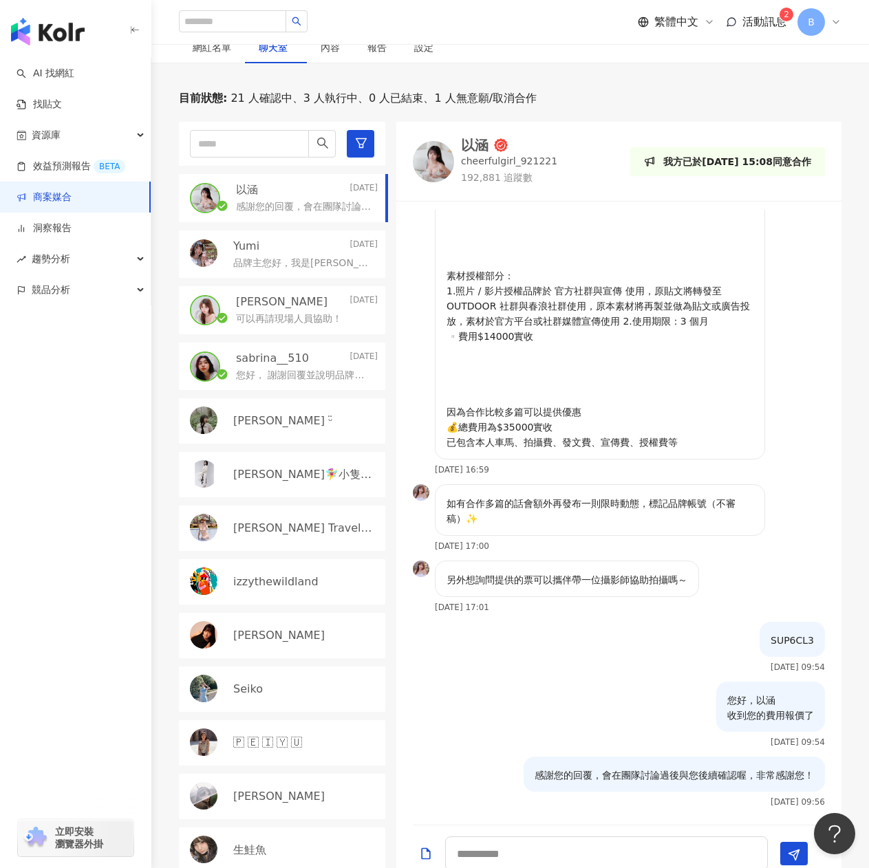
scroll to position [69, 0]
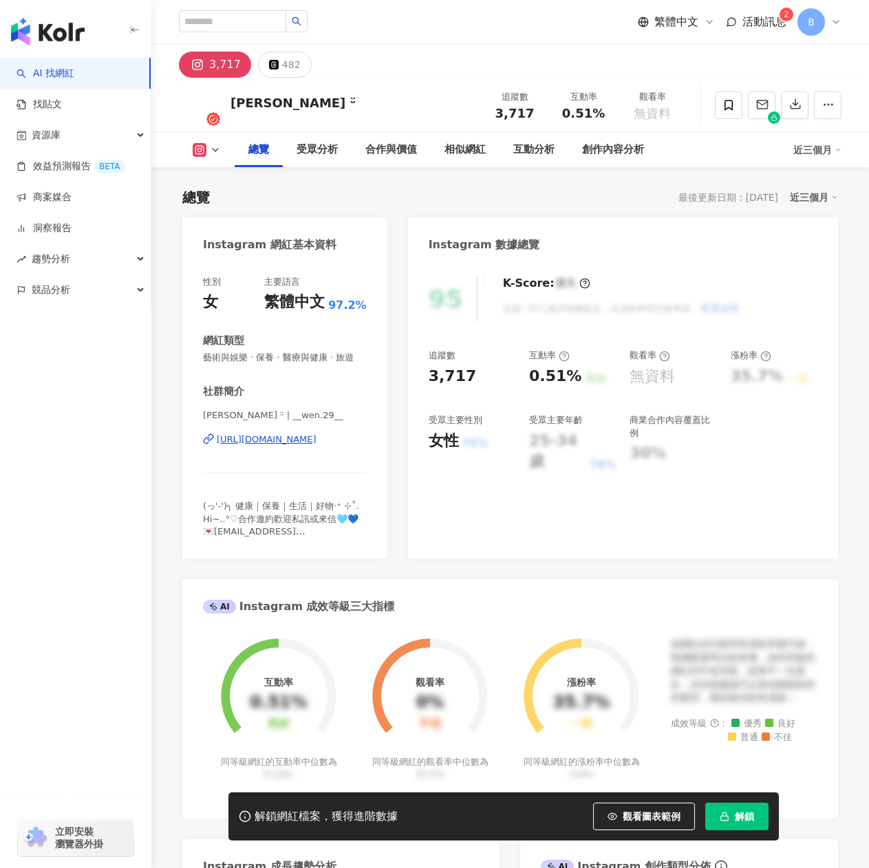
scroll to position [206, 0]
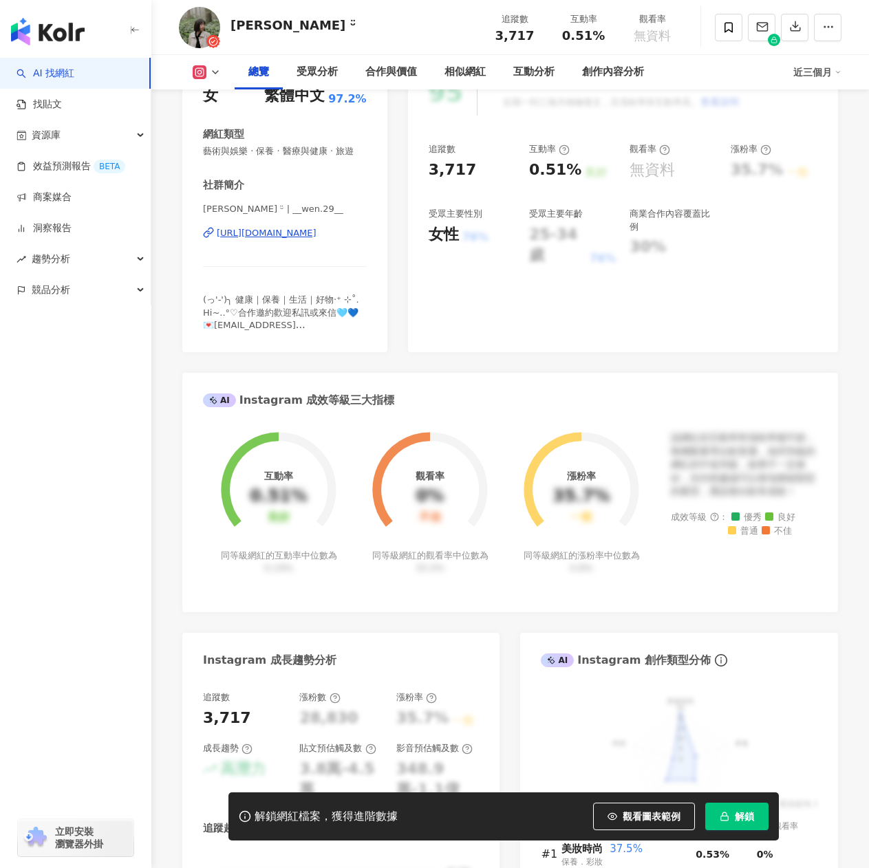
click at [304, 239] on div "https://www.instagram.com/__wen.29__/" at bounding box center [267, 233] width 100 height 12
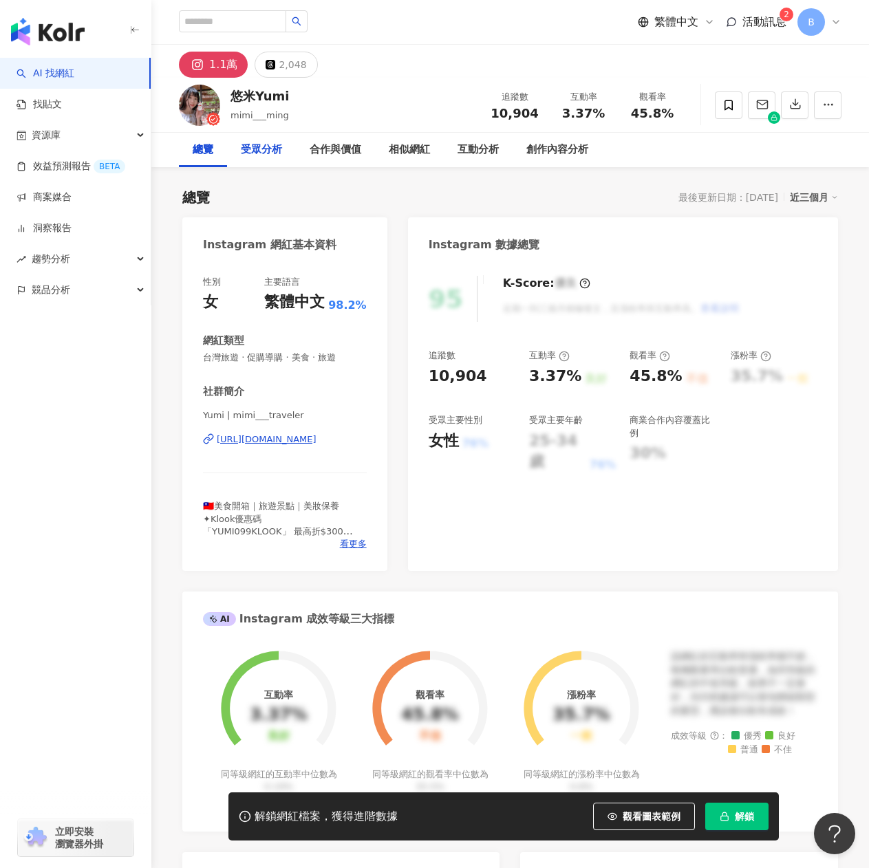
click at [255, 149] on div "受眾分析" at bounding box center [261, 150] width 41 height 17
drag, startPoint x: 230, startPoint y: 97, endPoint x: 289, endPoint y: 99, distance: 59.2
click at [287, 98] on div "悠米Yumi mimi___ming 追蹤數 10,904 互動率 3.37% 觀看率 45.8%" at bounding box center [509, 105] width 717 height 54
click at [297, 60] on div "2,048" at bounding box center [293, 64] width 28 height 19
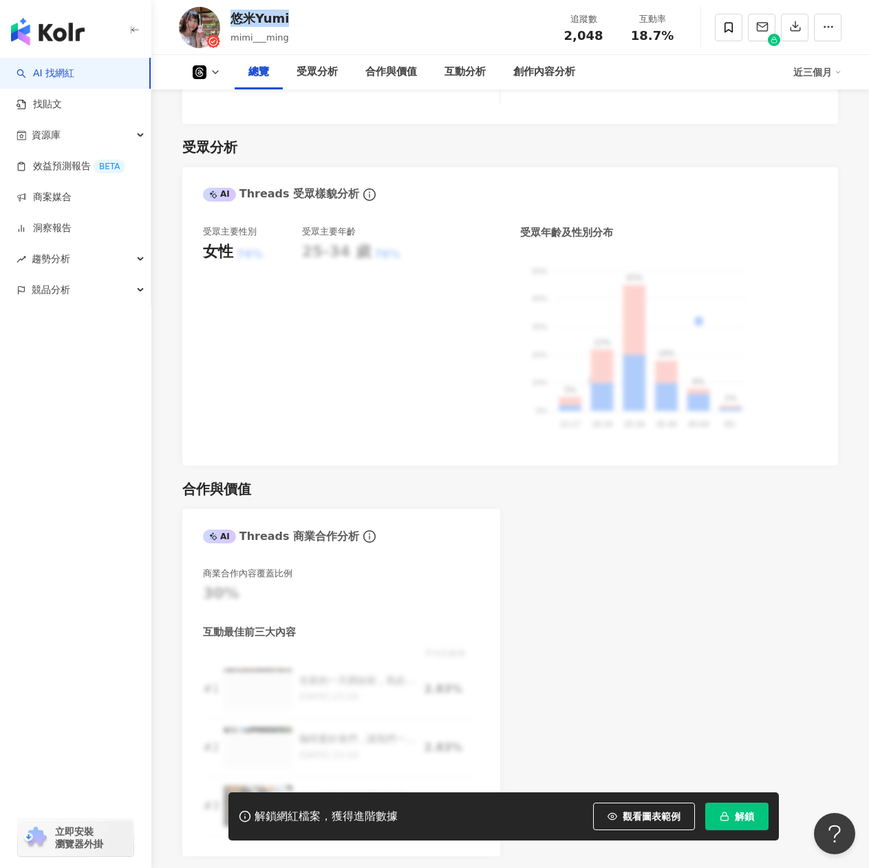
scroll to position [825, 0]
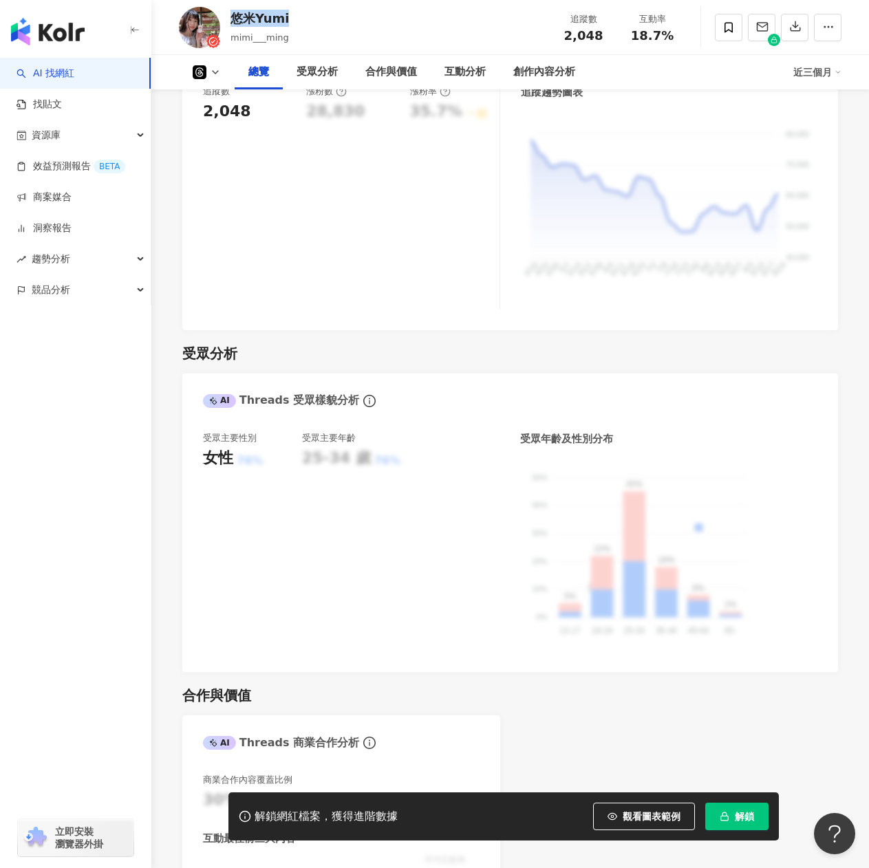
click at [229, 19] on div "悠米Yumi mimi___ming 追蹤數 2,048 互動率 18.7%" at bounding box center [509, 27] width 717 height 54
drag, startPoint x: 231, startPoint y: 21, endPoint x: 284, endPoint y: 21, distance: 53.0
click at [284, 21] on div "悠米Yumi" at bounding box center [259, 18] width 58 height 17
copy div "悠米Yumi"
click at [380, 31] on div "悠米Yumi mimi___ming 追蹤數 2,048 互動率 18.7%" at bounding box center [509, 27] width 717 height 54
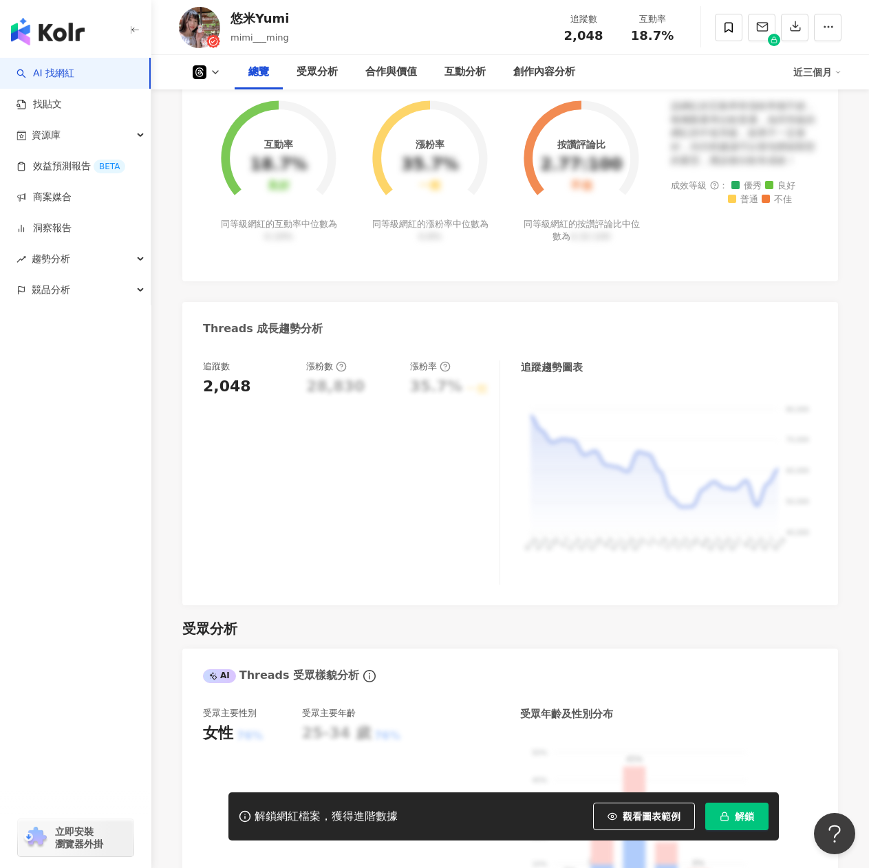
scroll to position [275, 0]
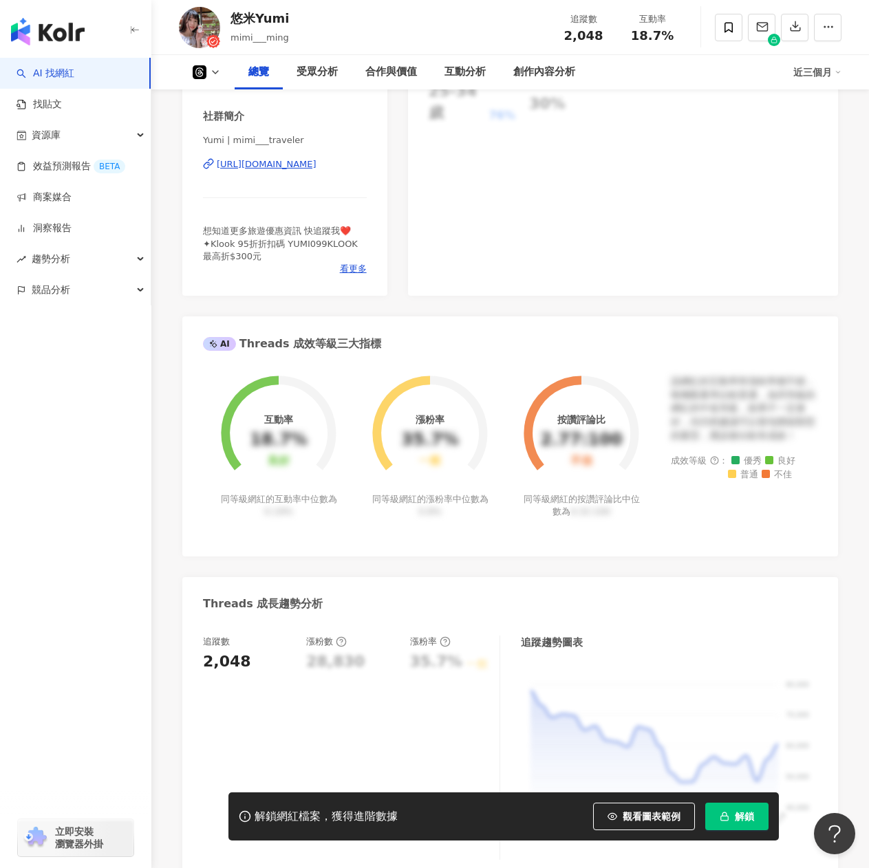
click at [212, 72] on icon at bounding box center [215, 72] width 11 height 11
click at [215, 105] on button "Instagram" at bounding box center [228, 97] width 83 height 19
